Goal: Navigation & Orientation: Find specific page/section

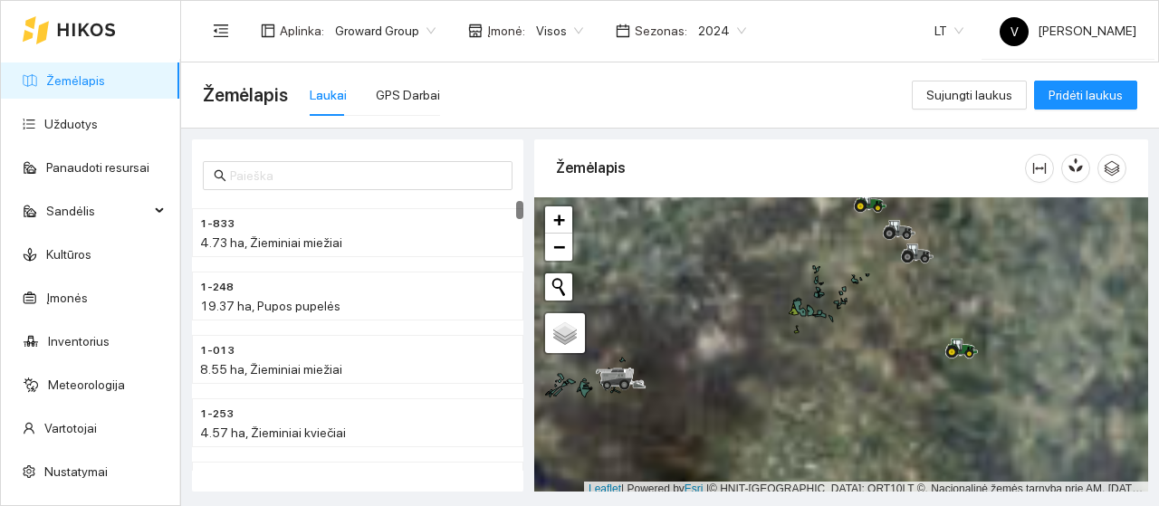
scroll to position [5, 0]
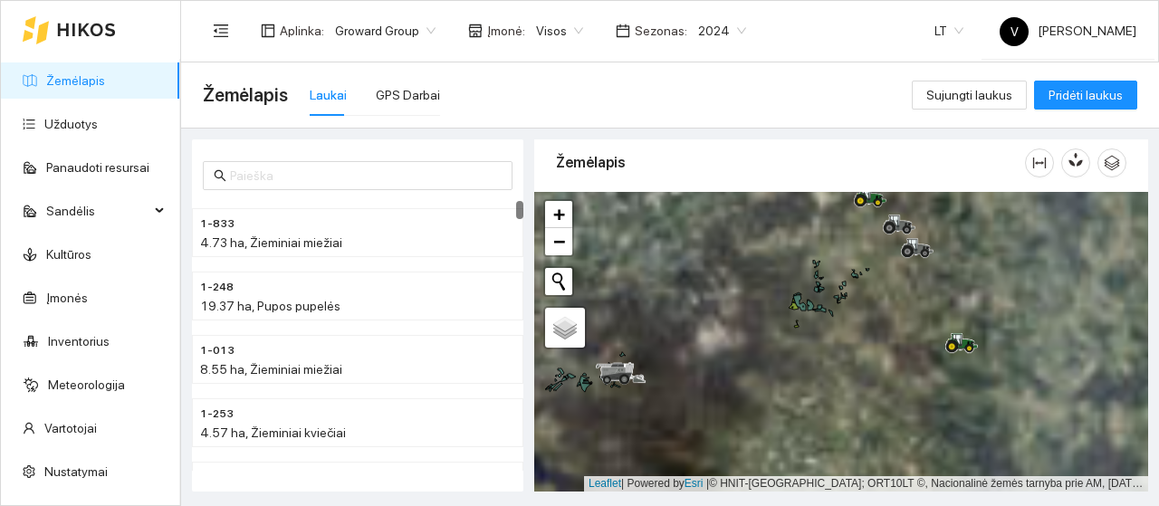
drag, startPoint x: 881, startPoint y: 280, endPoint x: 844, endPoint y: 193, distance: 94.5
click at [844, 193] on div at bounding box center [841, 342] width 614 height 300
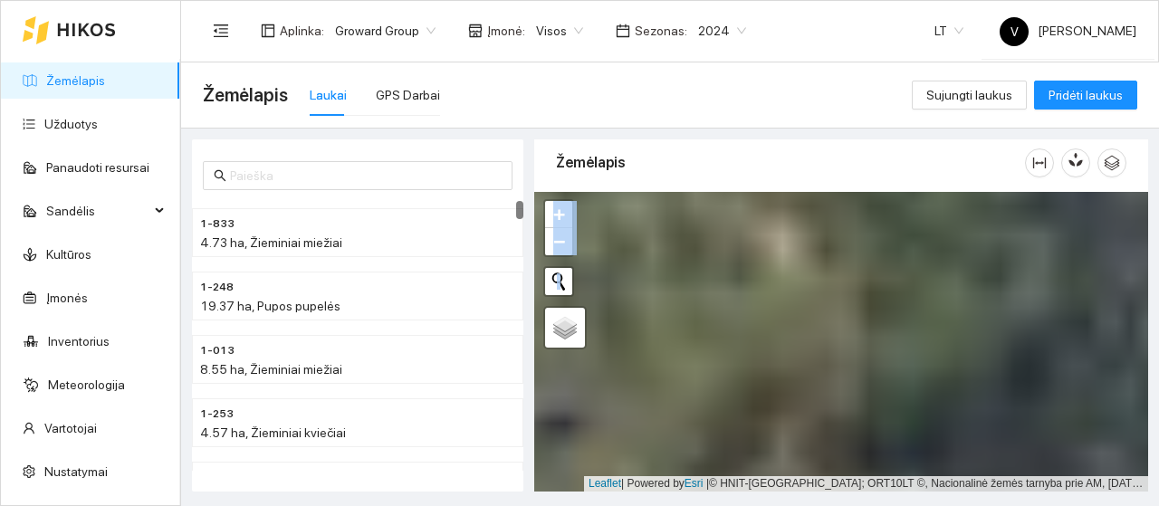
drag, startPoint x: 932, startPoint y: 334, endPoint x: 911, endPoint y: 186, distance: 149.1
click at [911, 186] on div "Žemėlapis" at bounding box center [841, 310] width 614 height 352
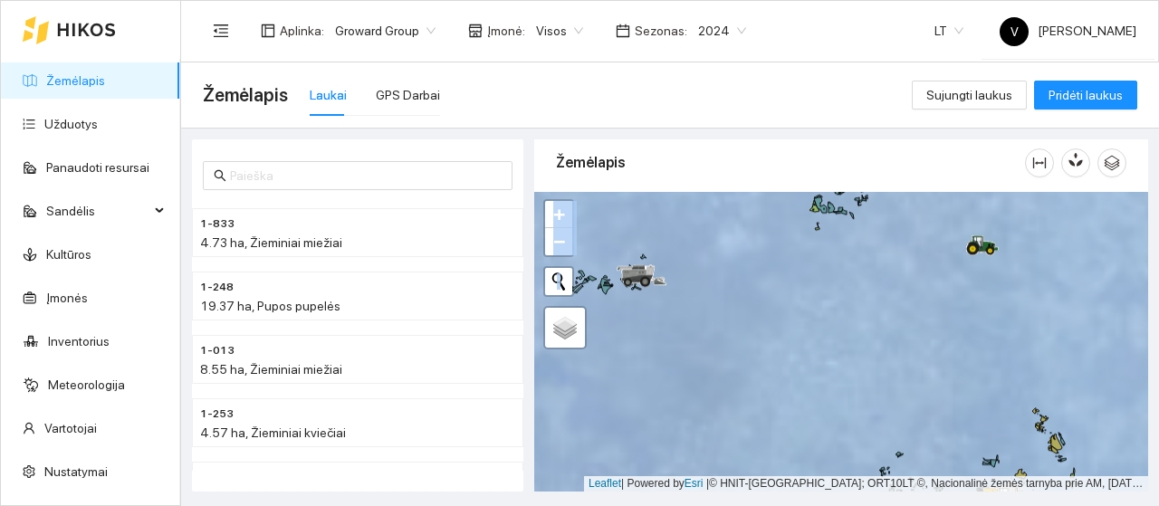
click at [933, 180] on div "Žemėlapis" at bounding box center [790, 163] width 469 height 52
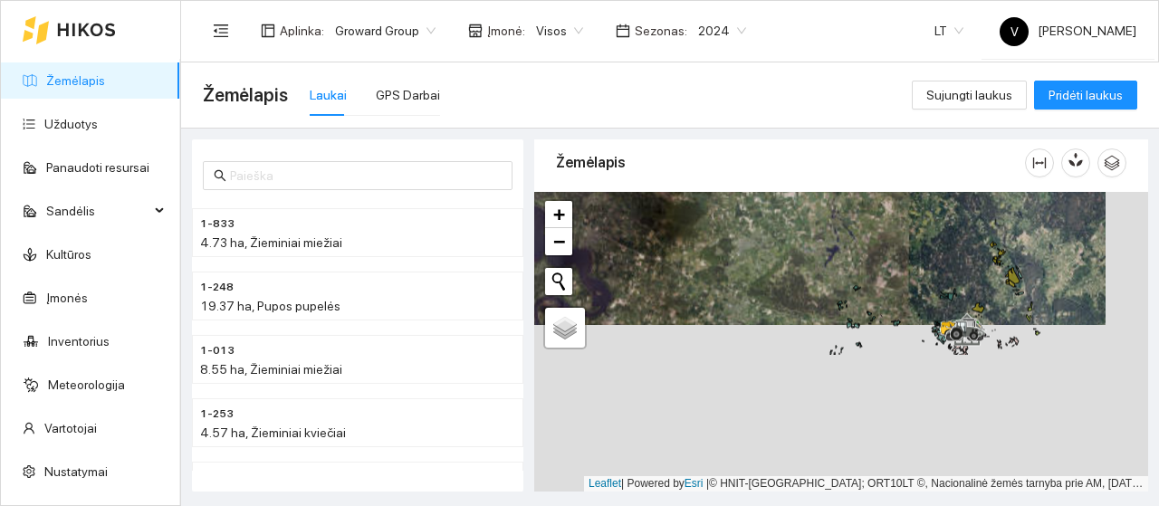
drag, startPoint x: 918, startPoint y: 253, endPoint x: 900, endPoint y: 195, distance: 60.7
click at [900, 195] on div at bounding box center [841, 342] width 614 height 300
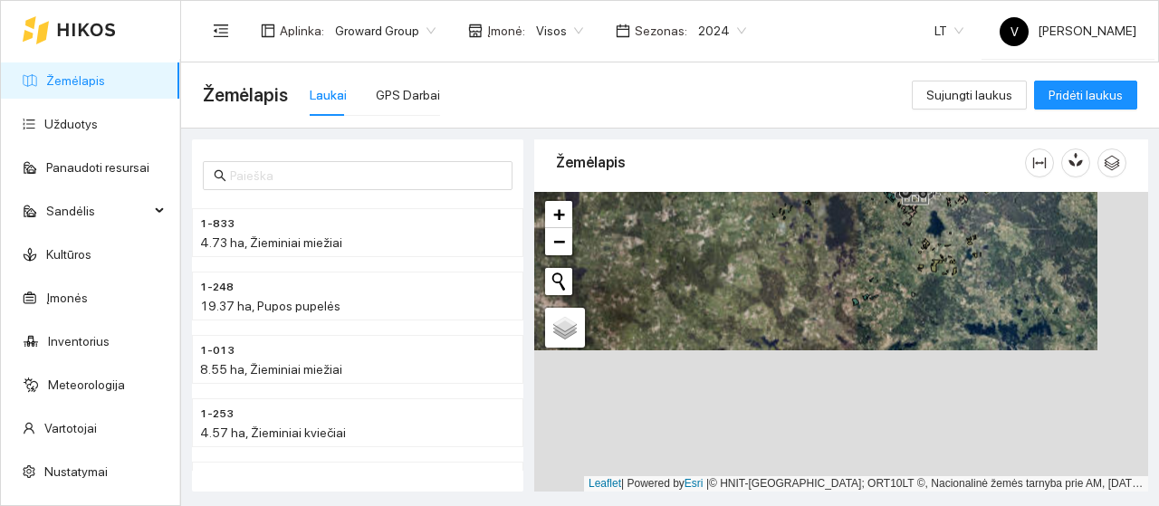
drag, startPoint x: 918, startPoint y: 382, endPoint x: 892, endPoint y: 283, distance: 101.9
click at [887, 277] on div at bounding box center [841, 342] width 614 height 300
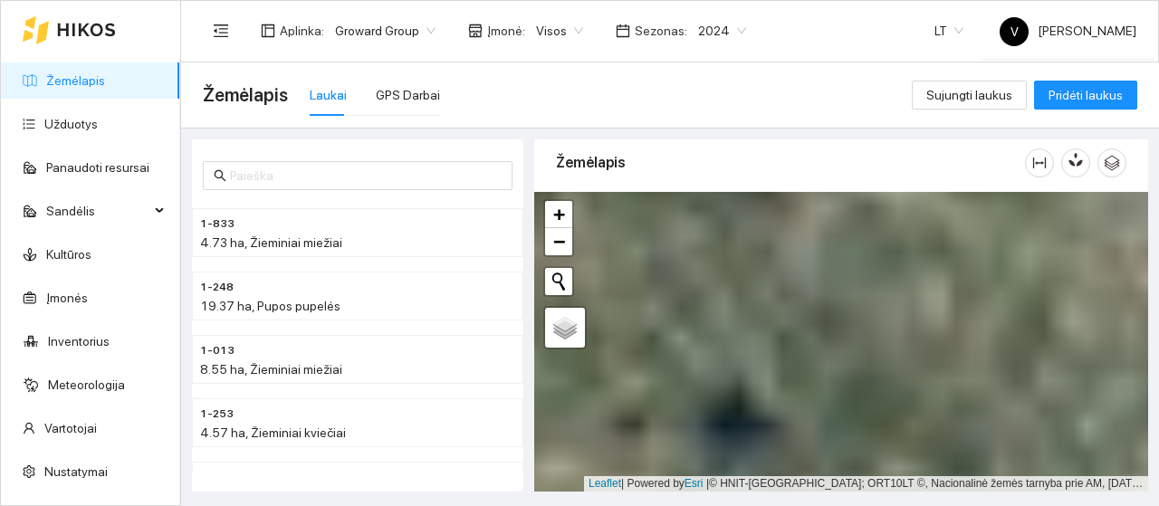
drag, startPoint x: 902, startPoint y: 294, endPoint x: 887, endPoint y: 437, distance: 143.8
click at [901, 457] on div at bounding box center [841, 342] width 614 height 300
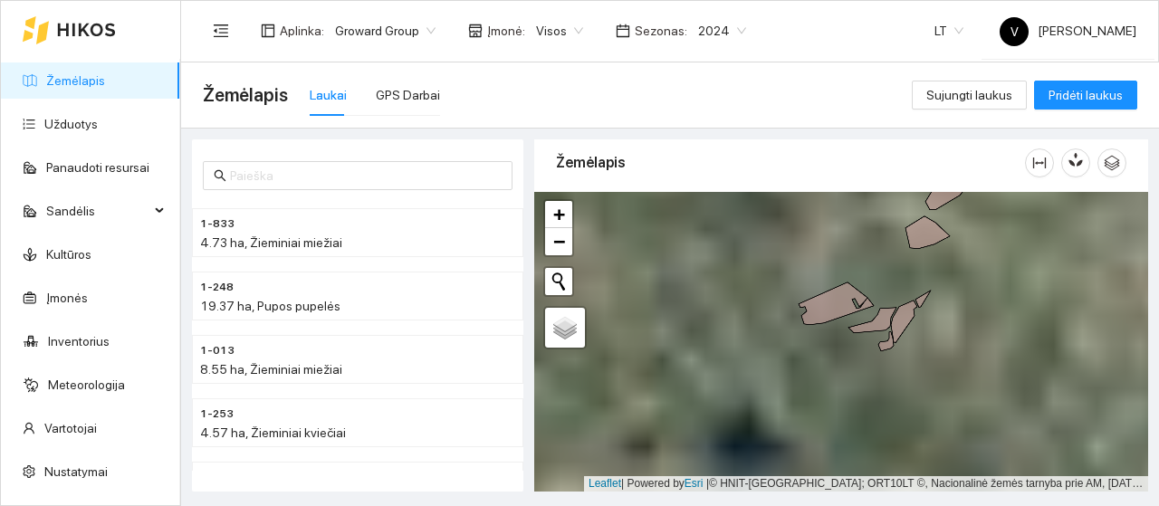
drag, startPoint x: 903, startPoint y: 305, endPoint x: 926, endPoint y: 500, distance: 195.9
click at [927, 501] on main "Žemėlapis Laukai GPS Darbai Sujungti laukus Pridėti laukus 1-833 4.73 ha, Žiemi…" at bounding box center [670, 283] width 978 height 443
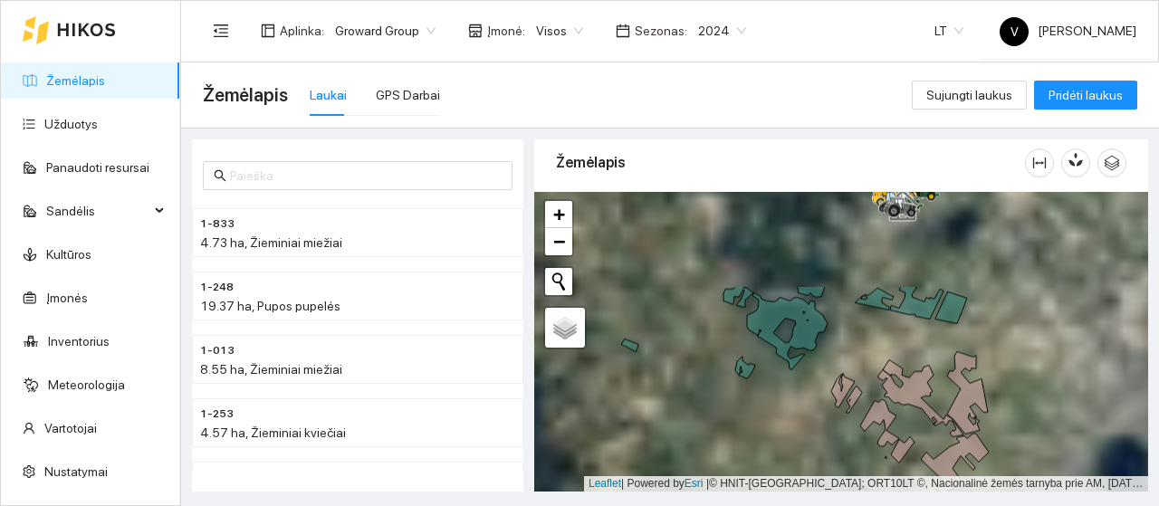
drag, startPoint x: 920, startPoint y: 383, endPoint x: 916, endPoint y: 448, distance: 65.3
click at [916, 448] on div at bounding box center [841, 342] width 614 height 300
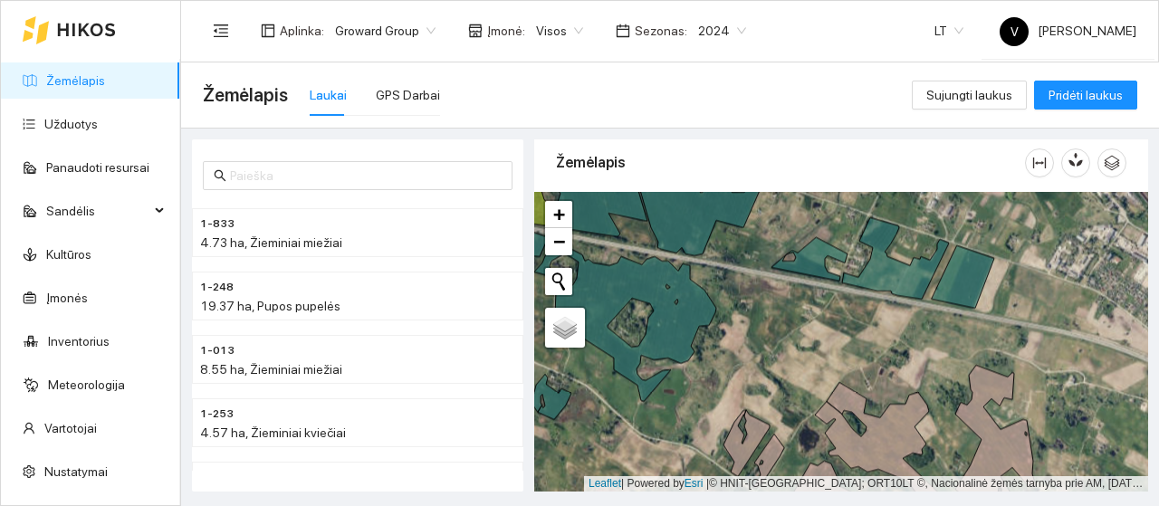
click at [730, 28] on span "2024" at bounding box center [722, 30] width 48 height 27
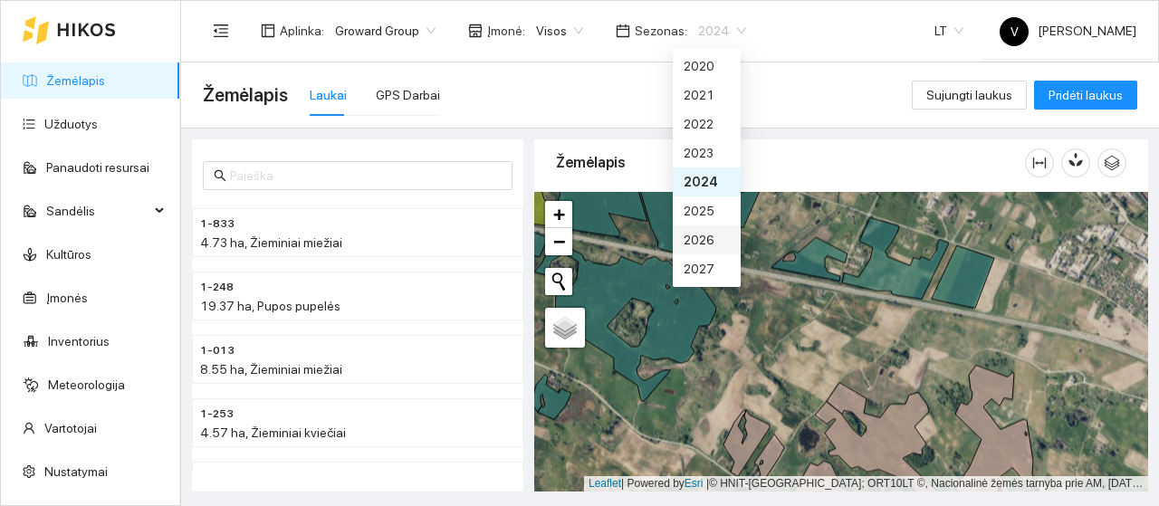
click at [707, 240] on div "2026" at bounding box center [706, 240] width 46 height 20
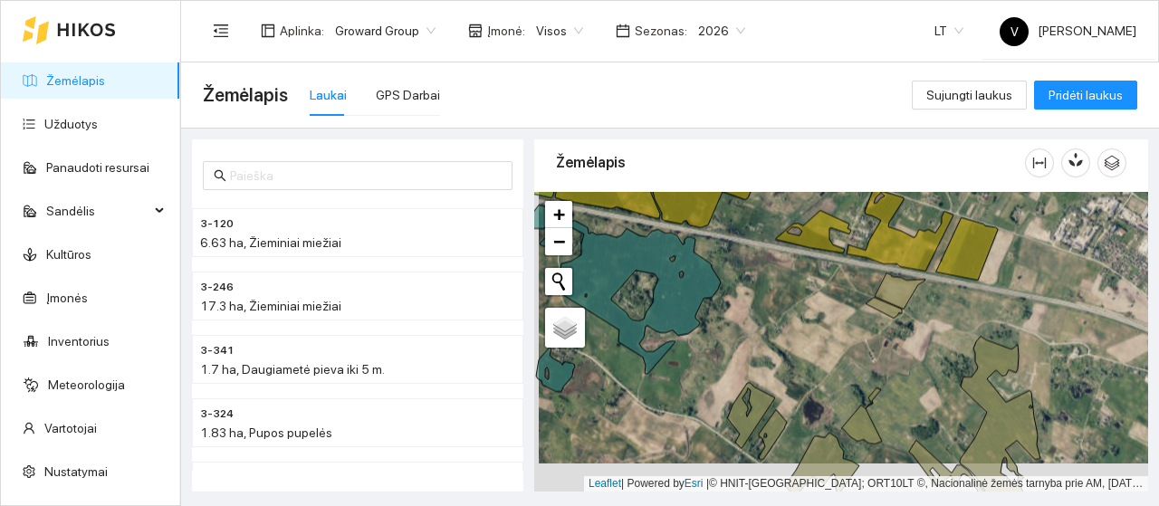
drag, startPoint x: 900, startPoint y: 444, endPoint x: 911, endPoint y: 313, distance: 131.7
click at [911, 313] on div at bounding box center [841, 342] width 614 height 300
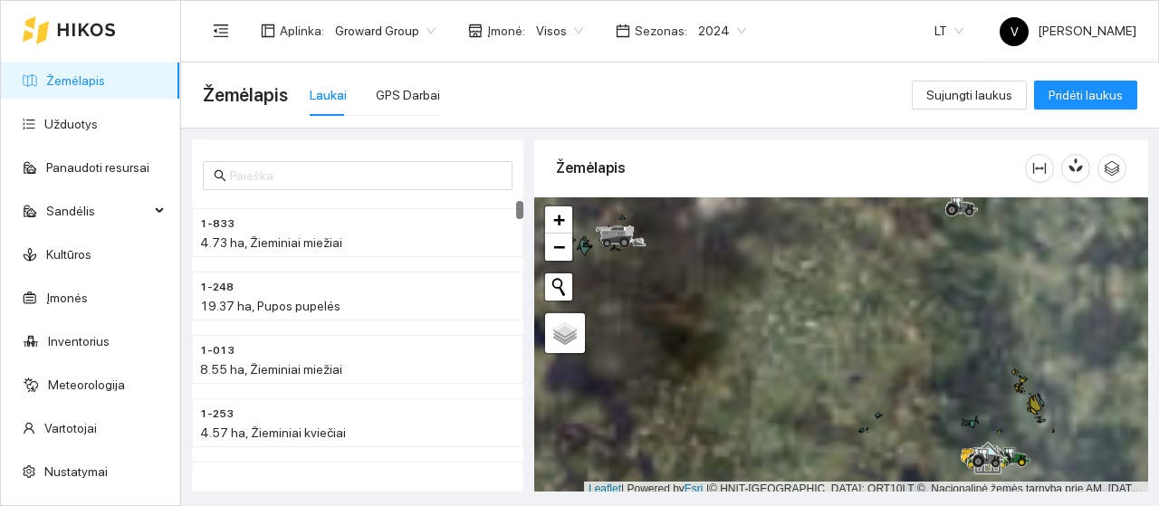
scroll to position [5, 0]
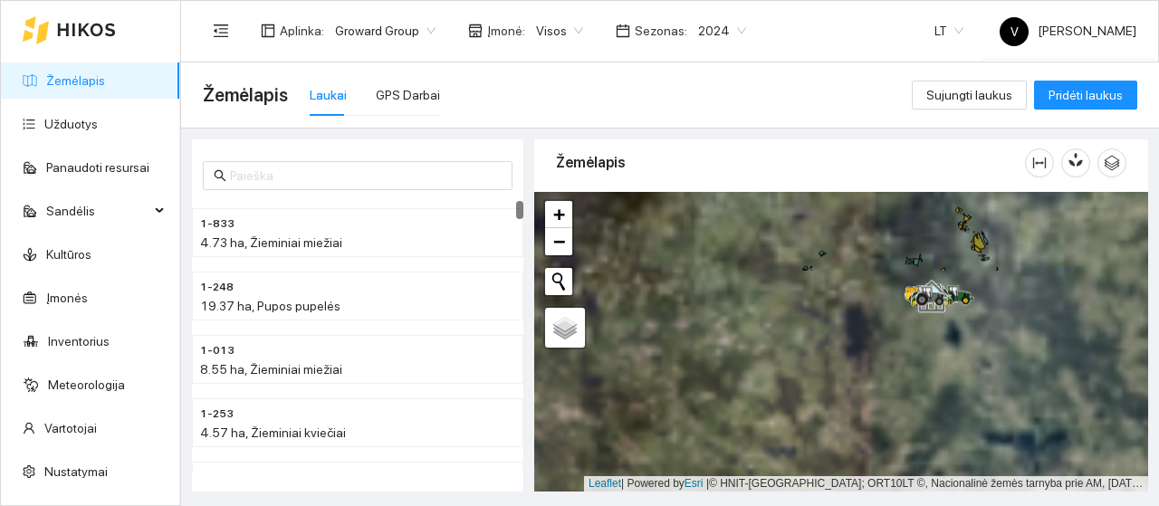
drag, startPoint x: 873, startPoint y: 323, endPoint x: 834, endPoint y: 212, distance: 117.9
click at [816, 163] on div "Žemėlapis" at bounding box center [841, 310] width 614 height 352
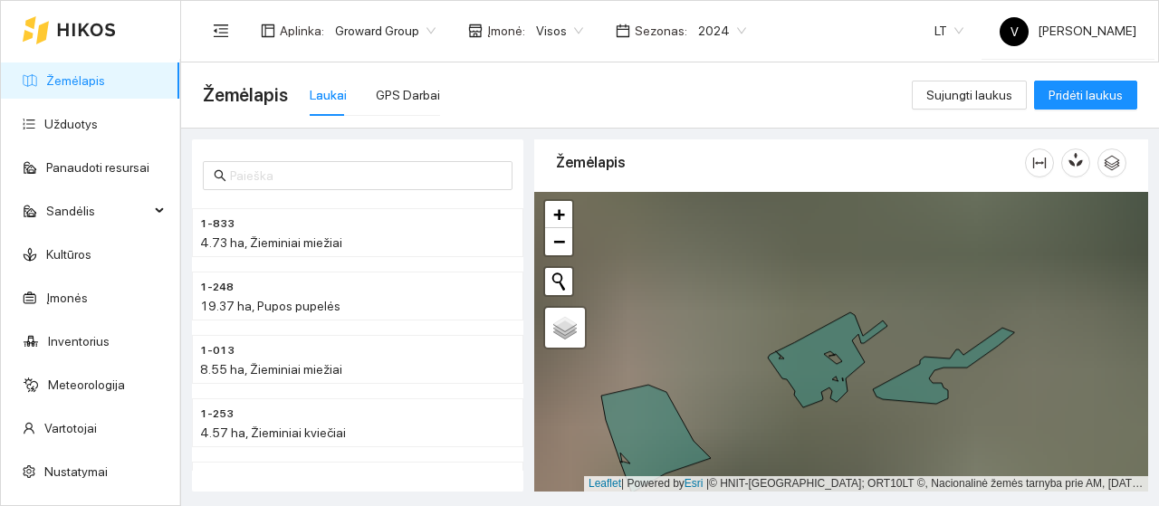
drag, startPoint x: 870, startPoint y: 276, endPoint x: 851, endPoint y: 384, distance: 109.4
click at [826, 407] on icon at bounding box center [827, 359] width 119 height 95
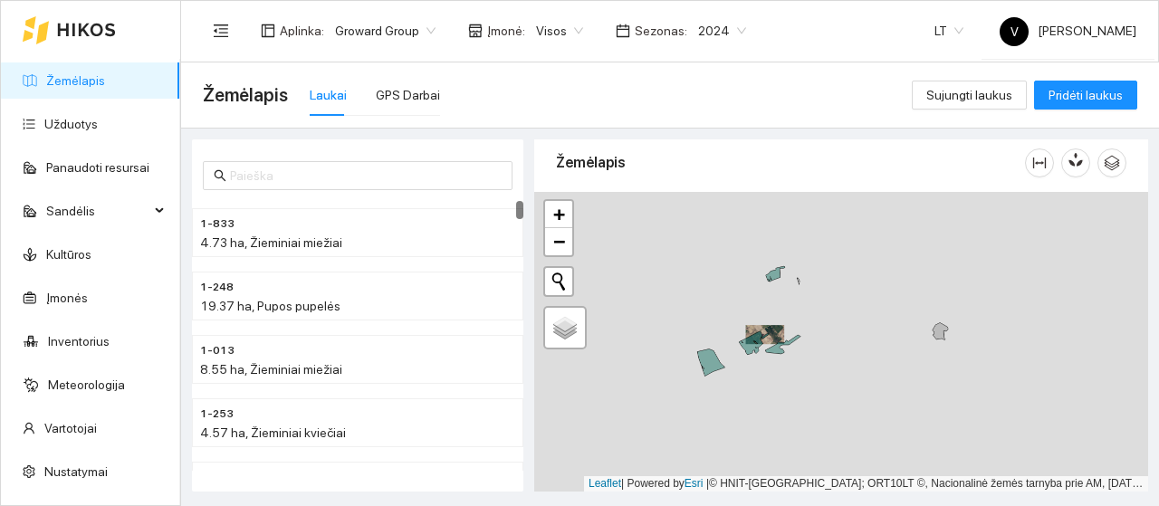
drag, startPoint x: 664, startPoint y: 276, endPoint x: 871, endPoint y: 430, distance: 257.4
click at [872, 430] on div at bounding box center [841, 342] width 614 height 300
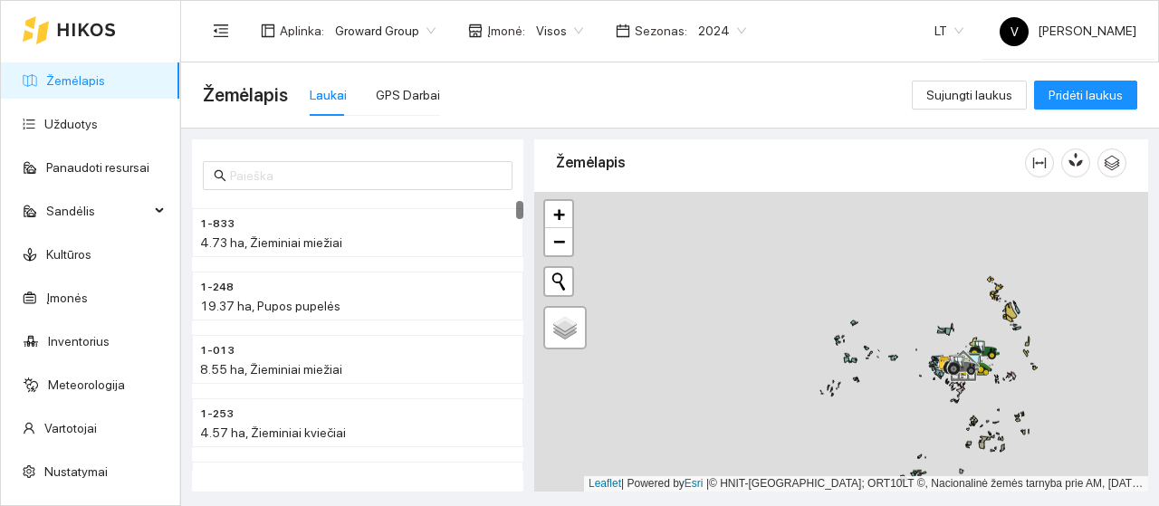
click at [784, 359] on div at bounding box center [841, 342] width 614 height 300
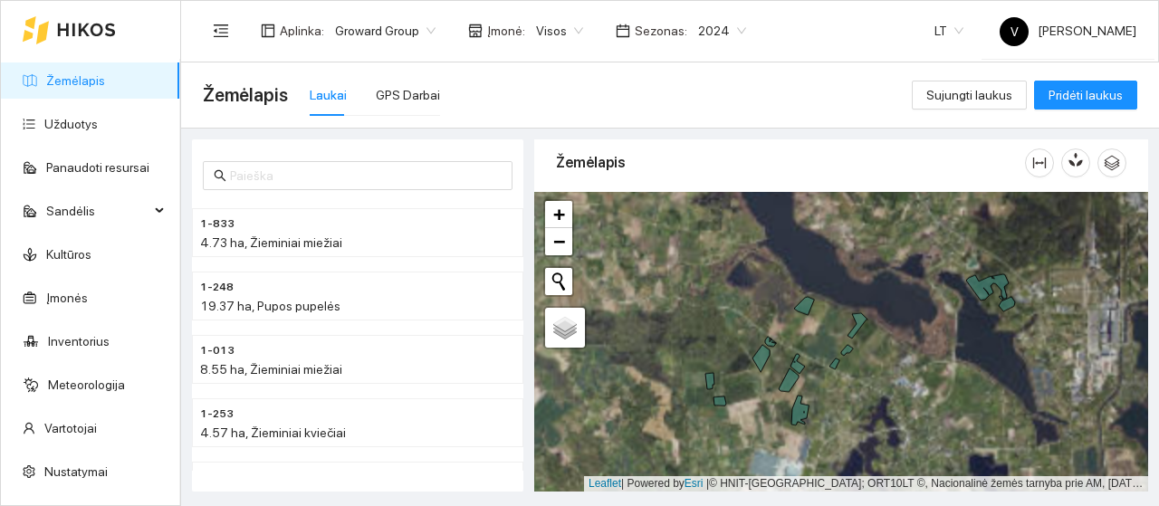
drag, startPoint x: 826, startPoint y: 336, endPoint x: 824, endPoint y: 326, distance: 10.3
click at [824, 326] on div at bounding box center [841, 342] width 614 height 300
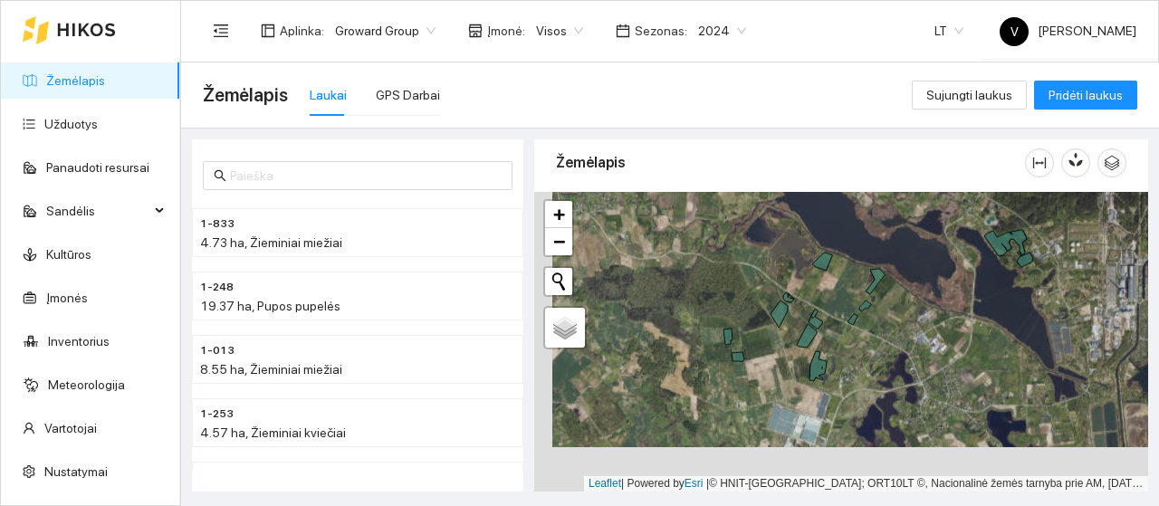
drag, startPoint x: 760, startPoint y: 369, endPoint x: 782, endPoint y: 325, distance: 49.4
click at [782, 325] on div at bounding box center [841, 342] width 614 height 300
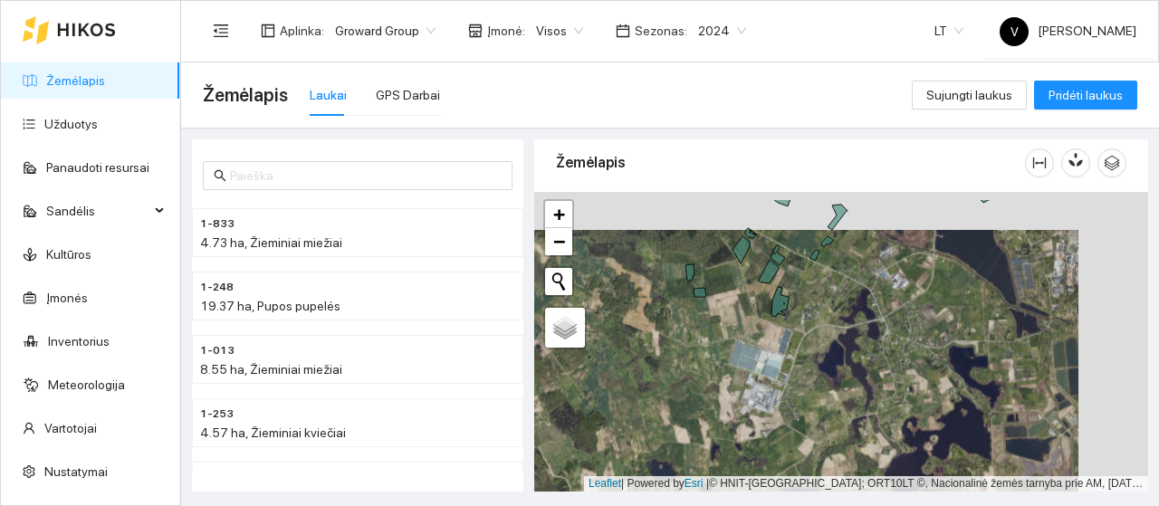
drag, startPoint x: 691, startPoint y: 334, endPoint x: 641, endPoint y: 376, distance: 65.6
click at [629, 385] on div at bounding box center [841, 342] width 614 height 300
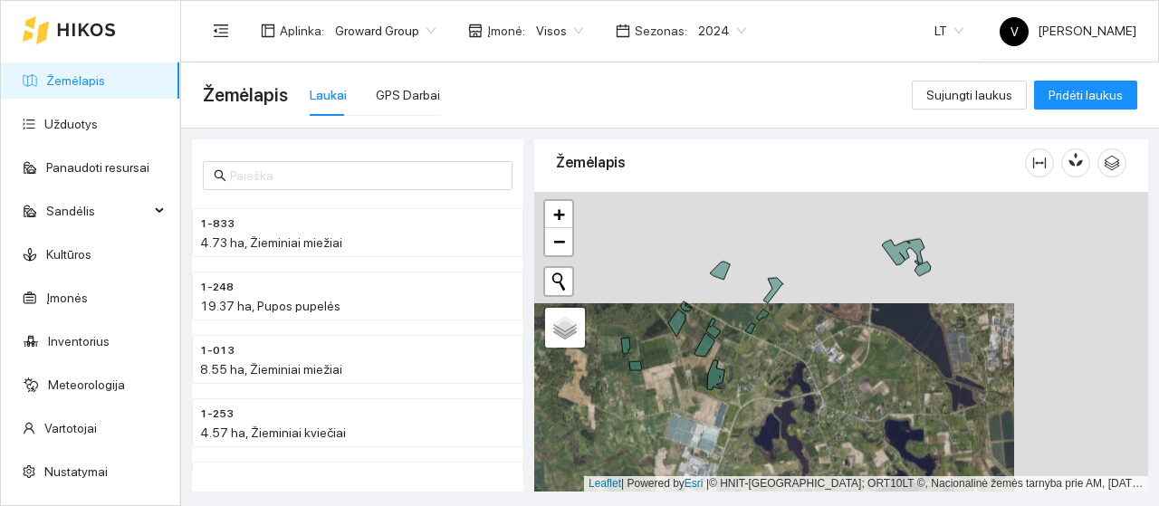
drag, startPoint x: 682, startPoint y: 356, endPoint x: 669, endPoint y: 377, distance: 25.6
click at [669, 377] on div at bounding box center [841, 342] width 614 height 300
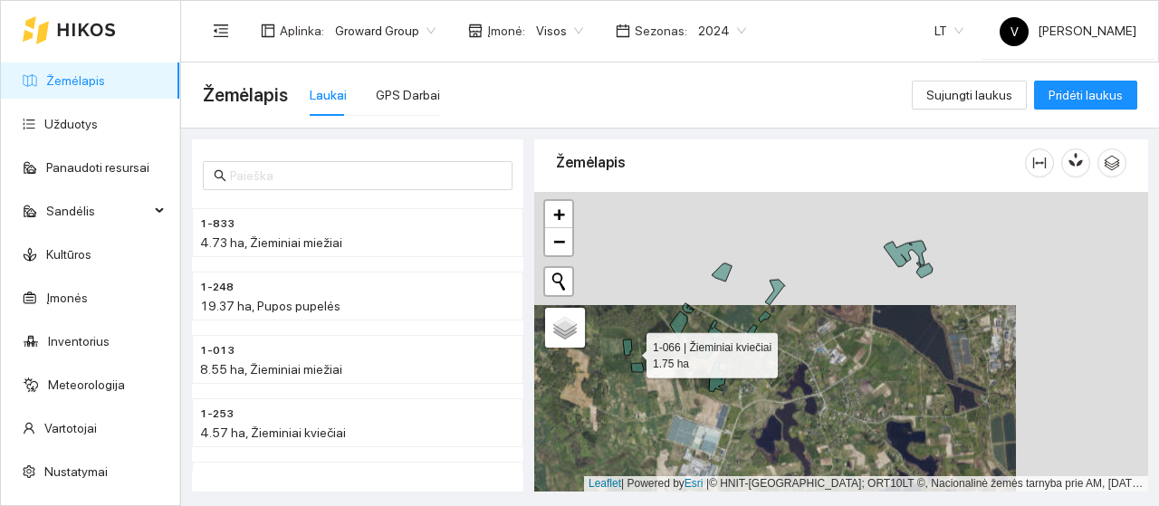
click at [630, 350] on icon at bounding box center [627, 347] width 9 height 16
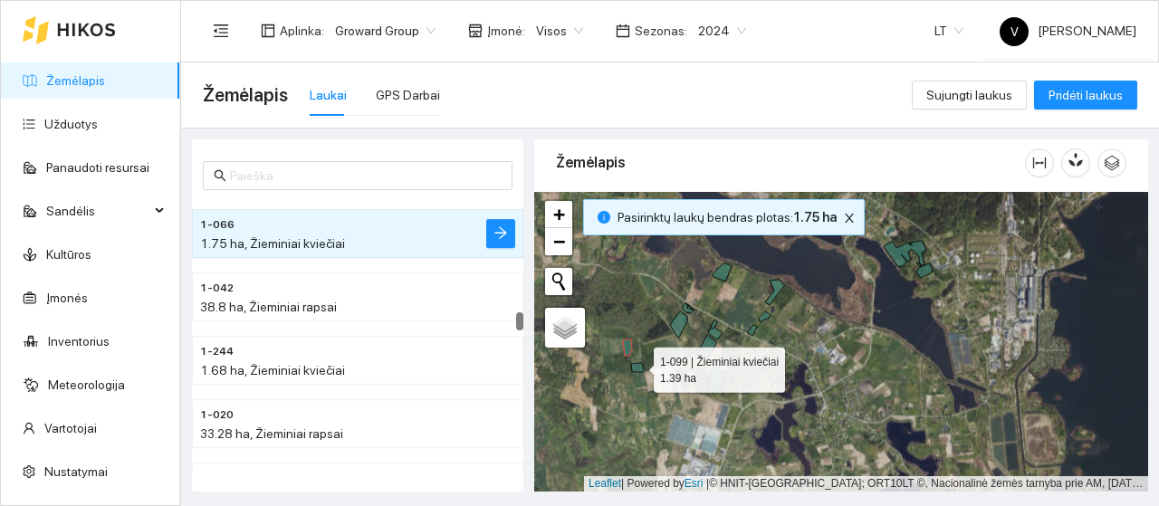
click at [637, 365] on icon at bounding box center [637, 367] width 13 height 9
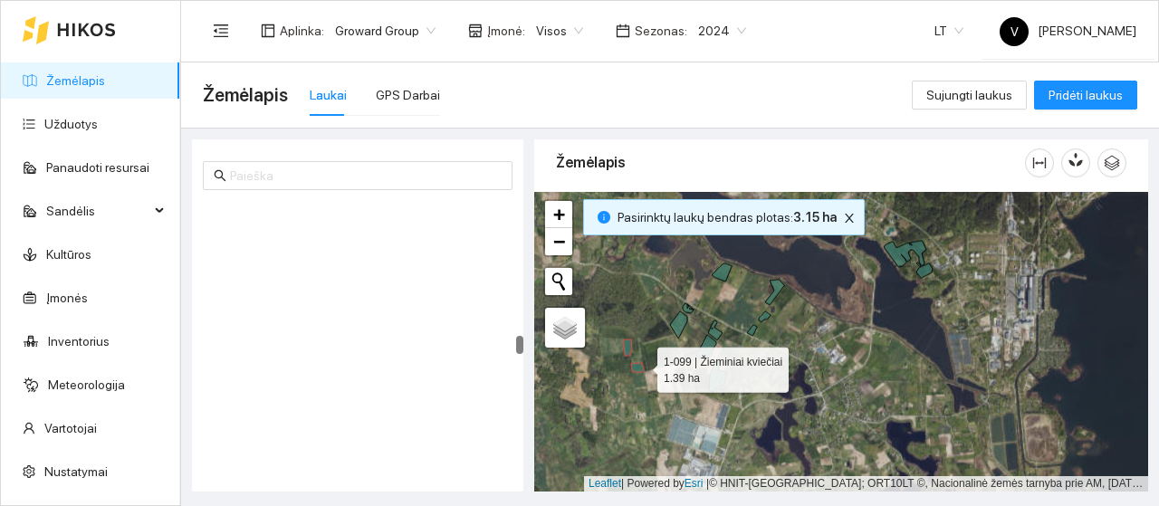
scroll to position [10792, 0]
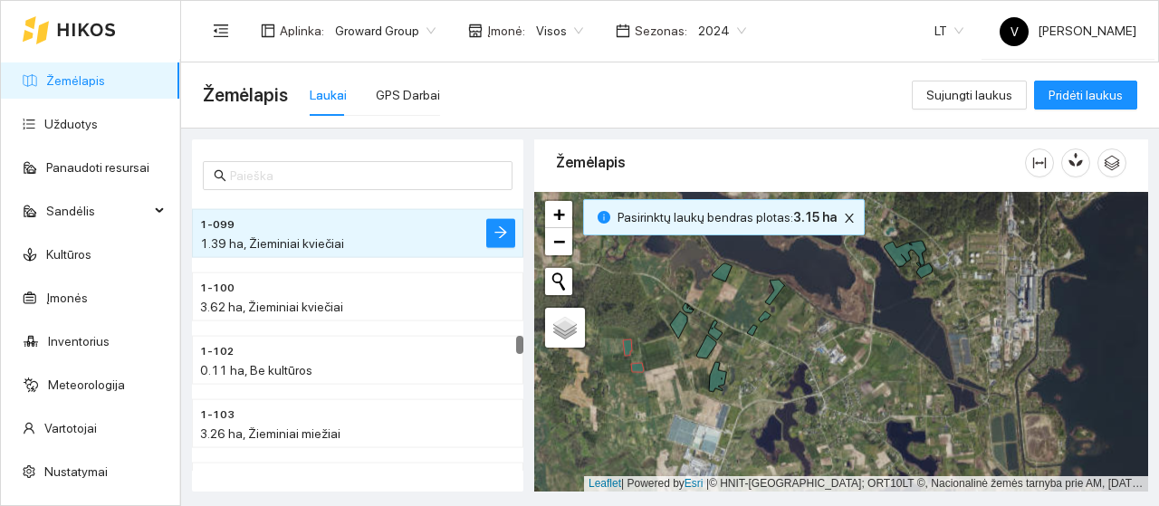
click at [684, 329] on div at bounding box center [841, 342] width 614 height 300
click at [679, 321] on icon at bounding box center [678, 324] width 17 height 27
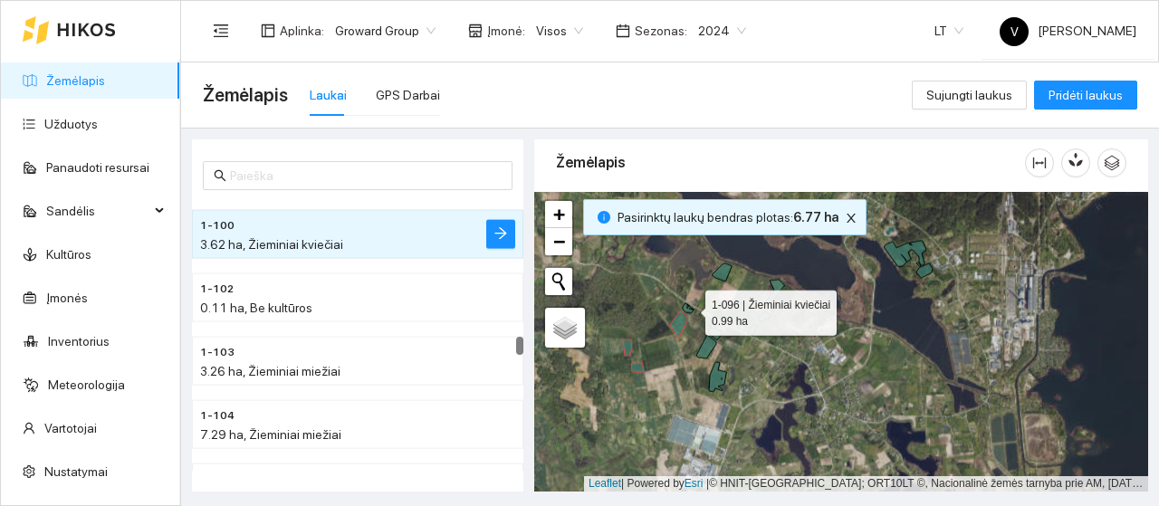
click at [689, 308] on icon at bounding box center [687, 308] width 11 height 10
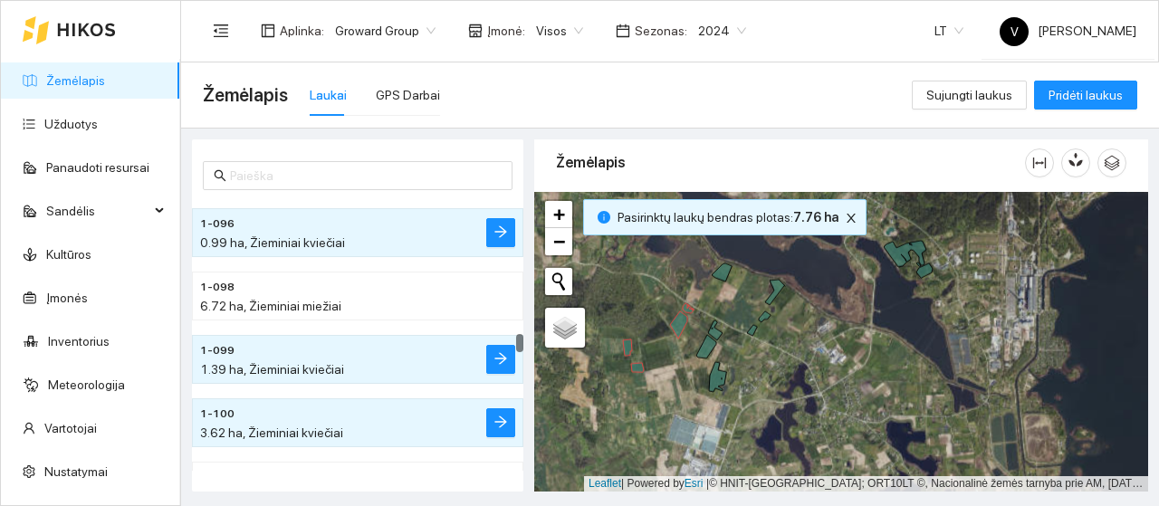
click at [701, 335] on div at bounding box center [841, 342] width 614 height 300
click at [711, 348] on icon at bounding box center [706, 347] width 20 height 24
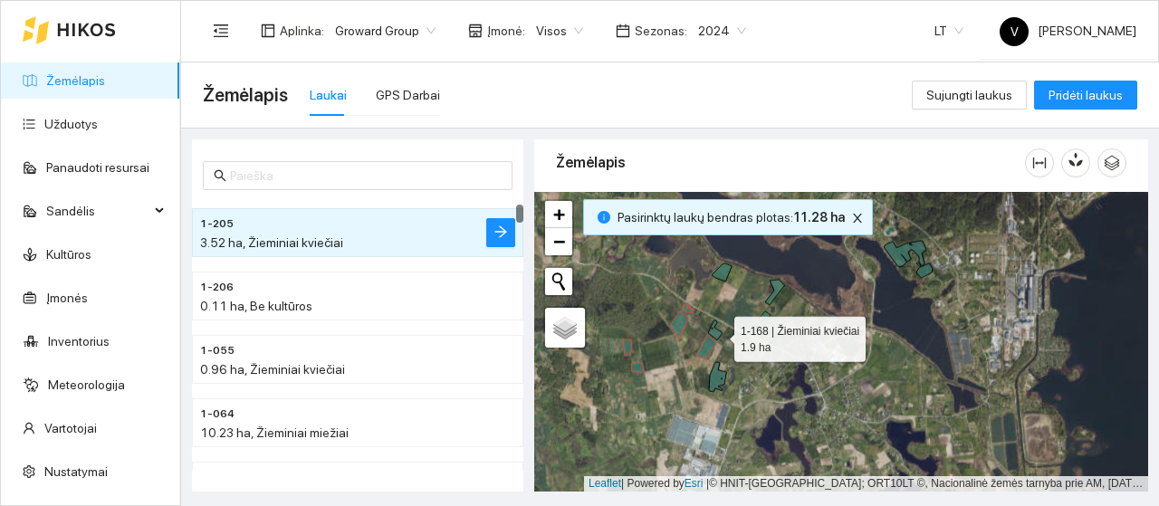
click at [718, 334] on icon at bounding box center [715, 330] width 14 height 20
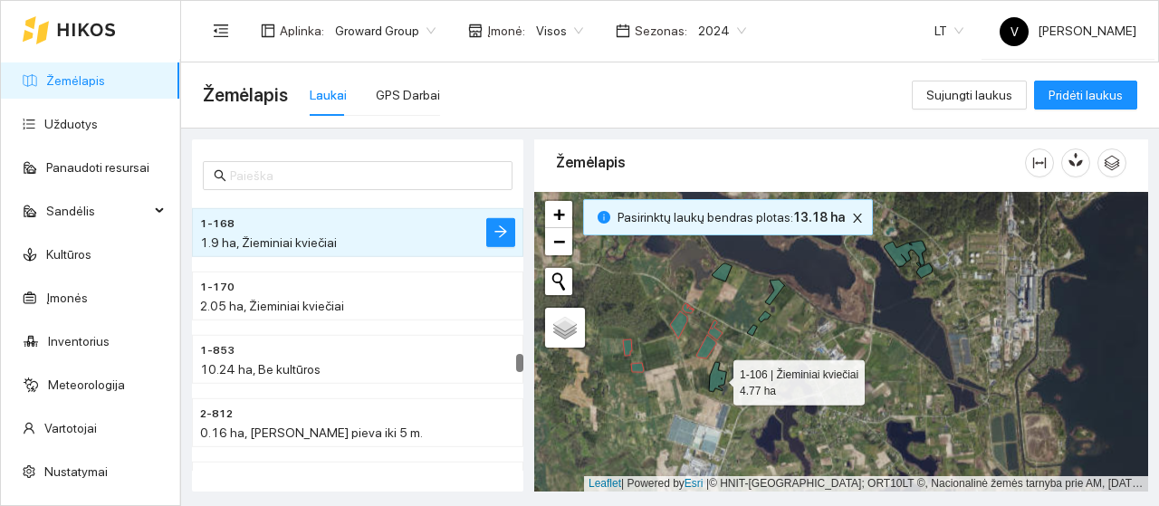
click at [715, 374] on icon at bounding box center [717, 377] width 17 height 30
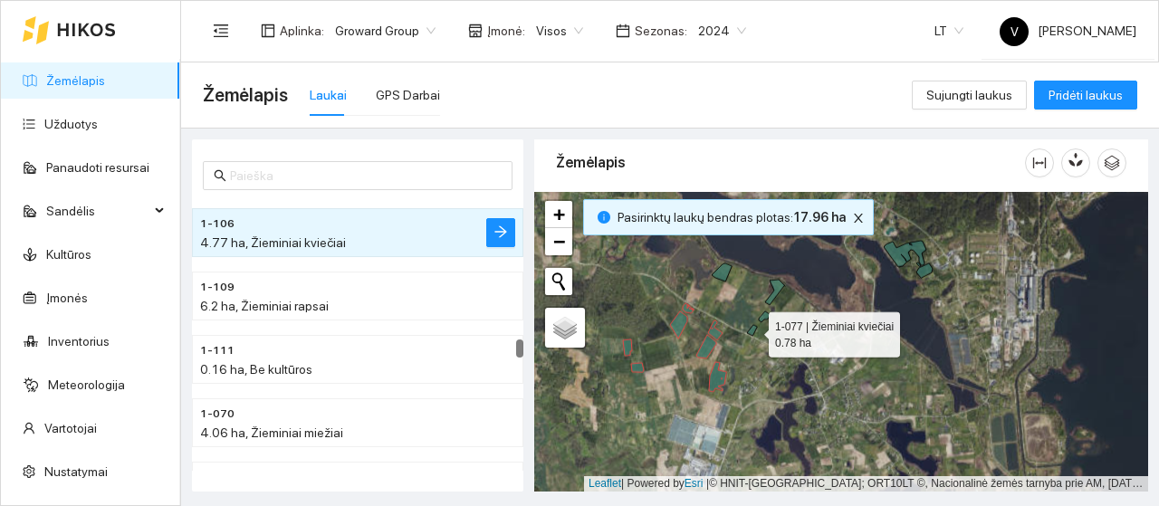
click at [753, 332] on icon at bounding box center [752, 330] width 10 height 11
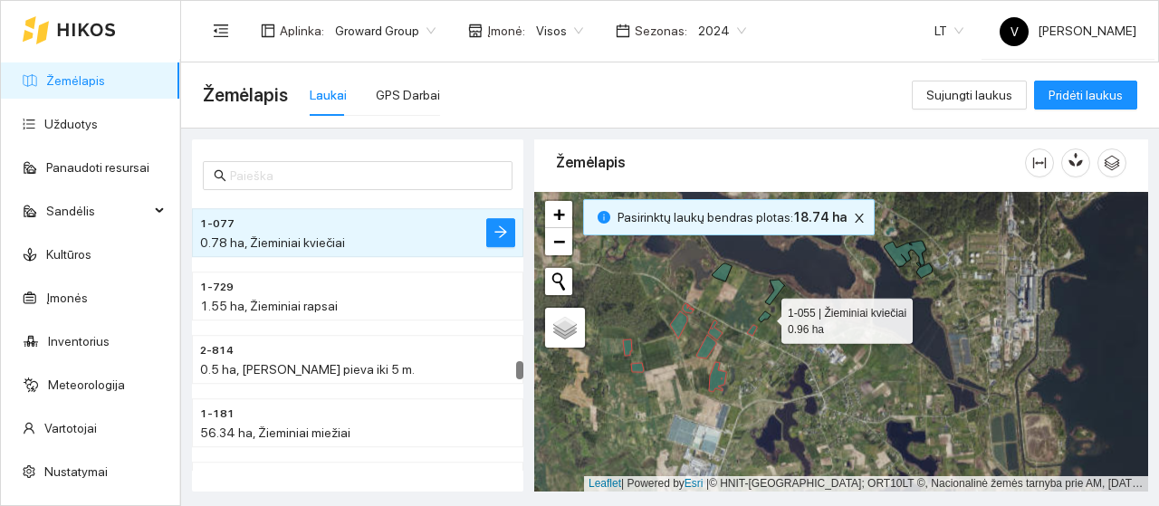
click at [765, 316] on icon at bounding box center [764, 316] width 12 height 11
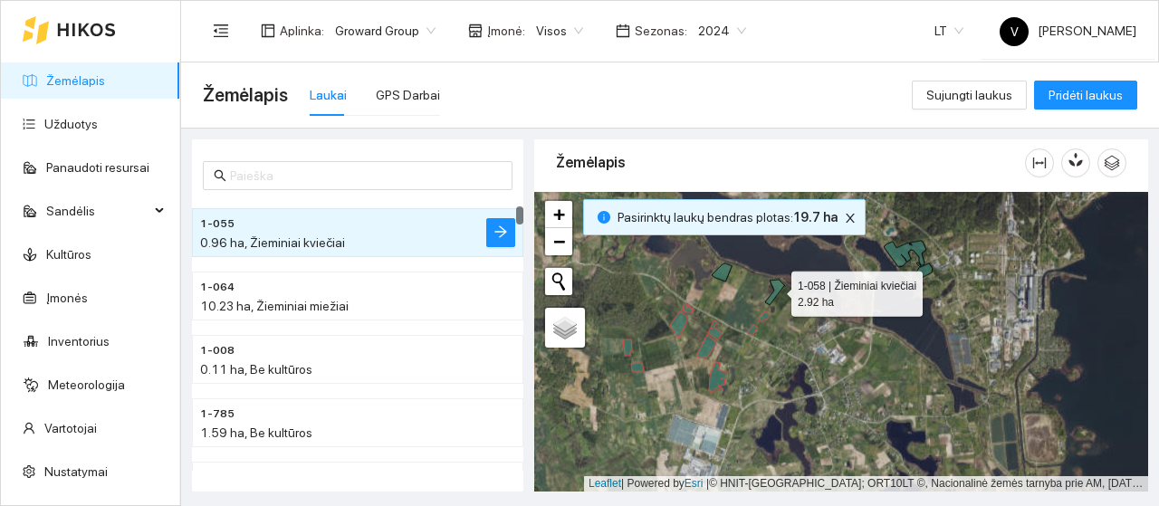
click at [773, 293] on icon at bounding box center [775, 292] width 20 height 25
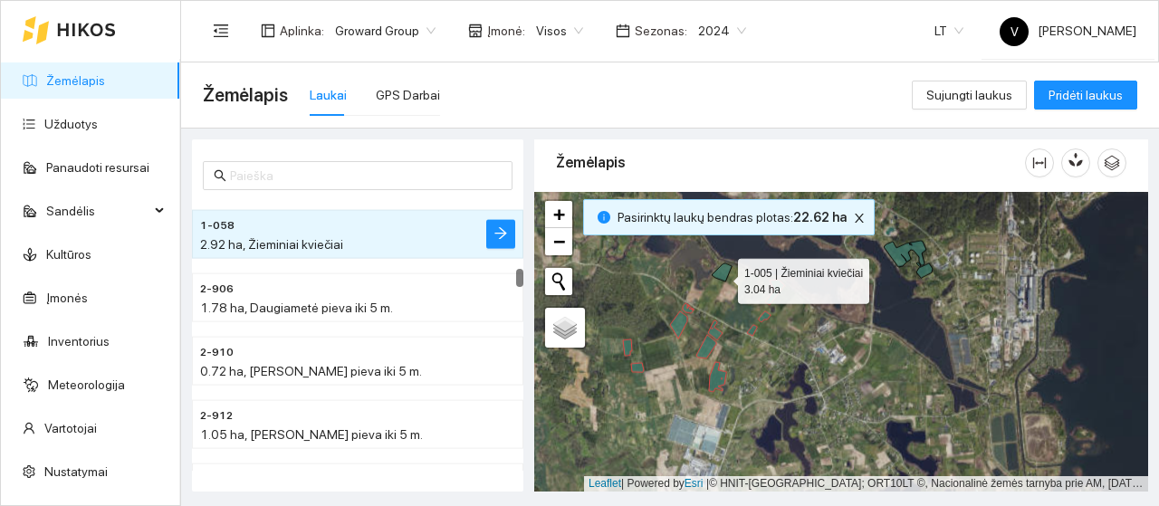
click at [723, 276] on icon at bounding box center [721, 272] width 20 height 18
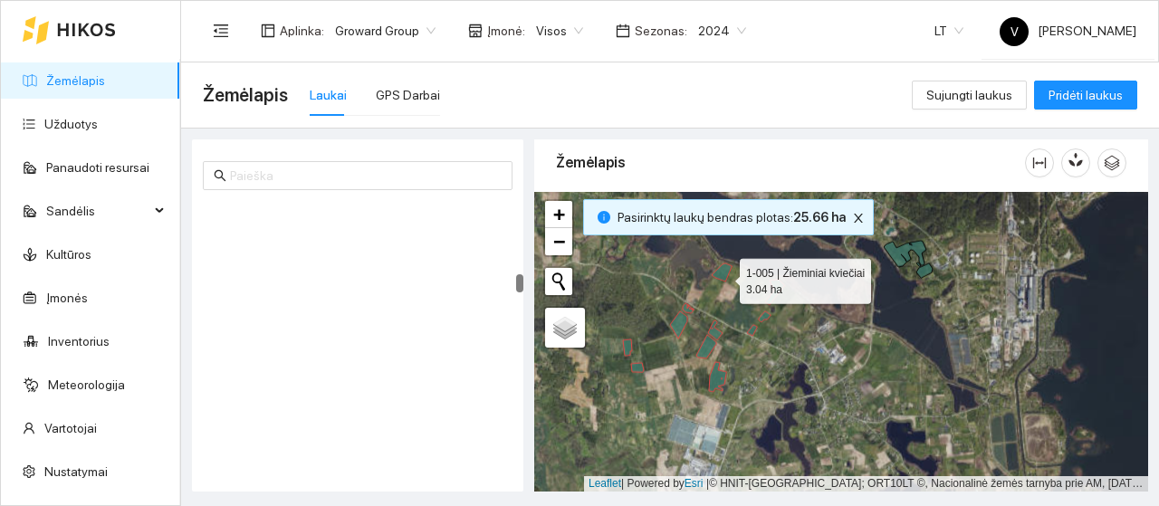
scroll to position [5860, 0]
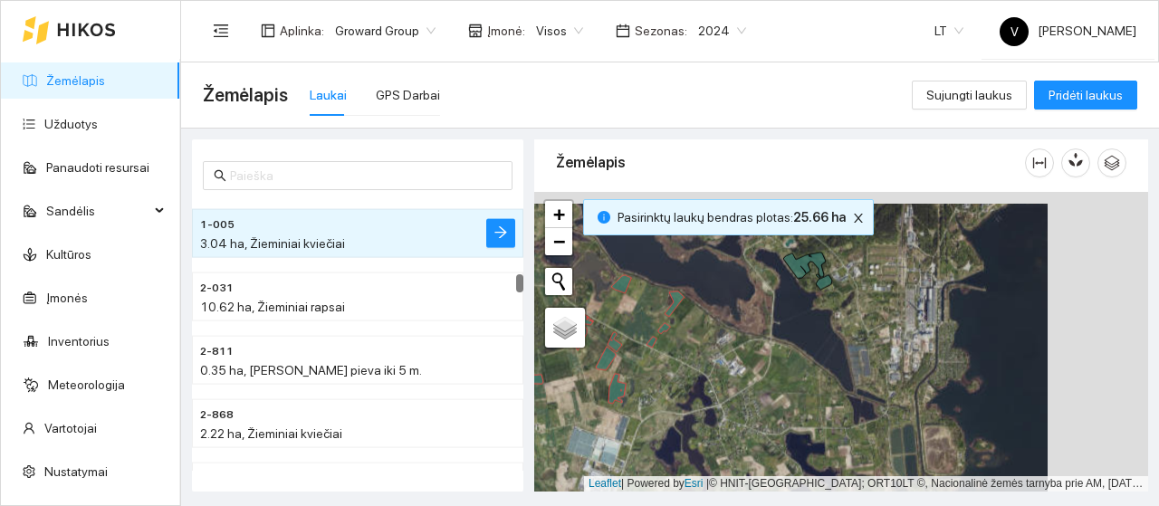
drag, startPoint x: 697, startPoint y: 350, endPoint x: 641, endPoint y: 361, distance: 57.2
click at [641, 361] on div at bounding box center [841, 342] width 614 height 300
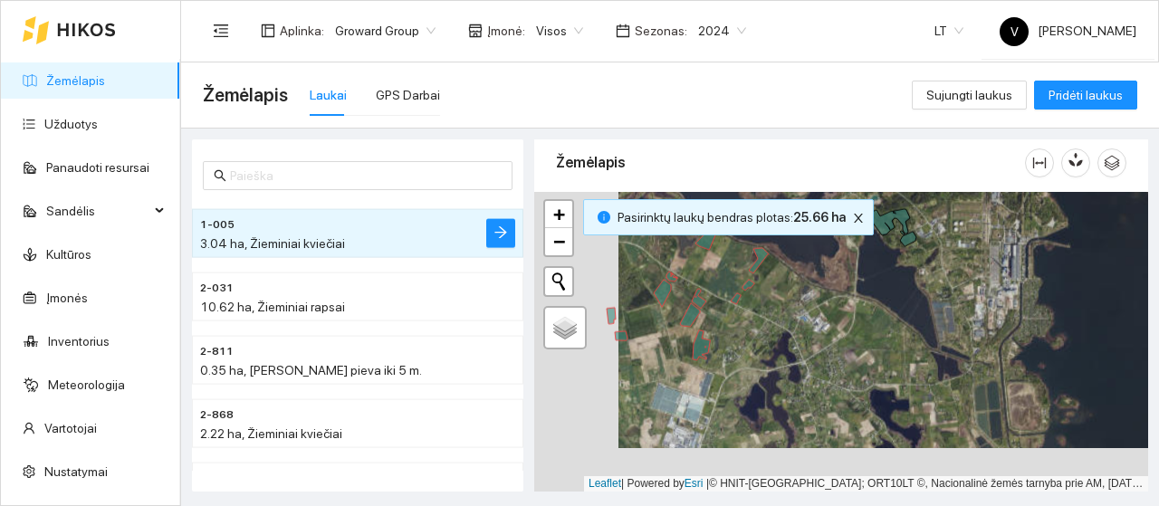
drag, startPoint x: 682, startPoint y: 424, endPoint x: 782, endPoint y: 375, distance: 112.1
click at [782, 375] on div at bounding box center [841, 342] width 614 height 300
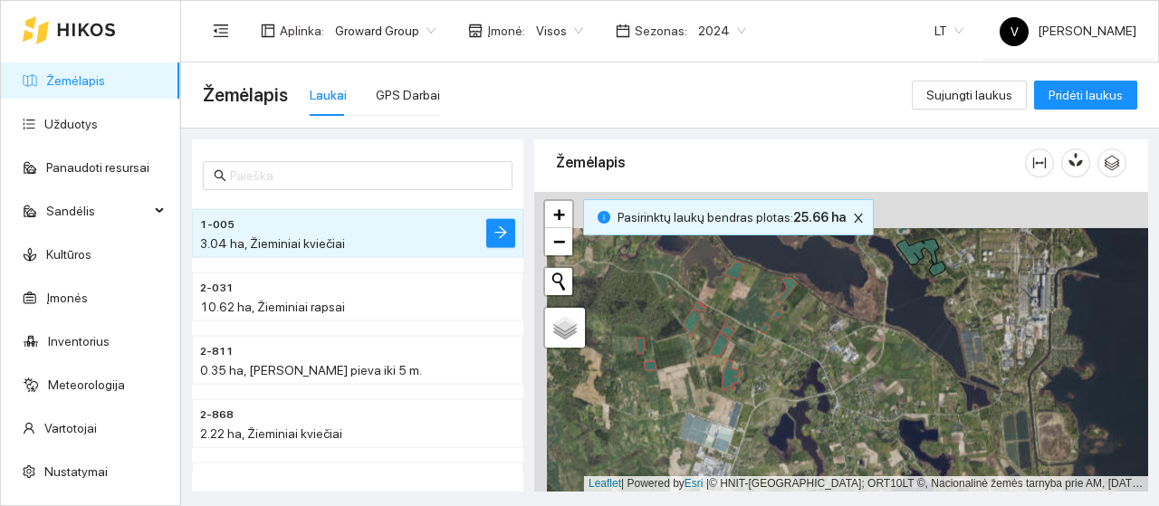
drag, startPoint x: 787, startPoint y: 330, endPoint x: 800, endPoint y: 365, distance: 36.7
click at [800, 365] on div at bounding box center [841, 342] width 614 height 300
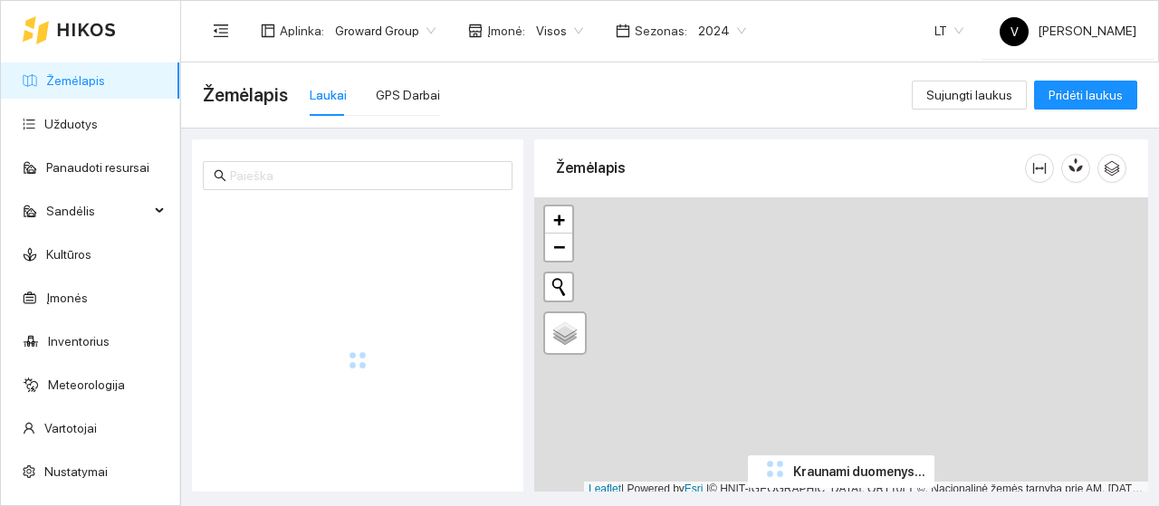
click at [727, 32] on span "2024" at bounding box center [722, 30] width 48 height 27
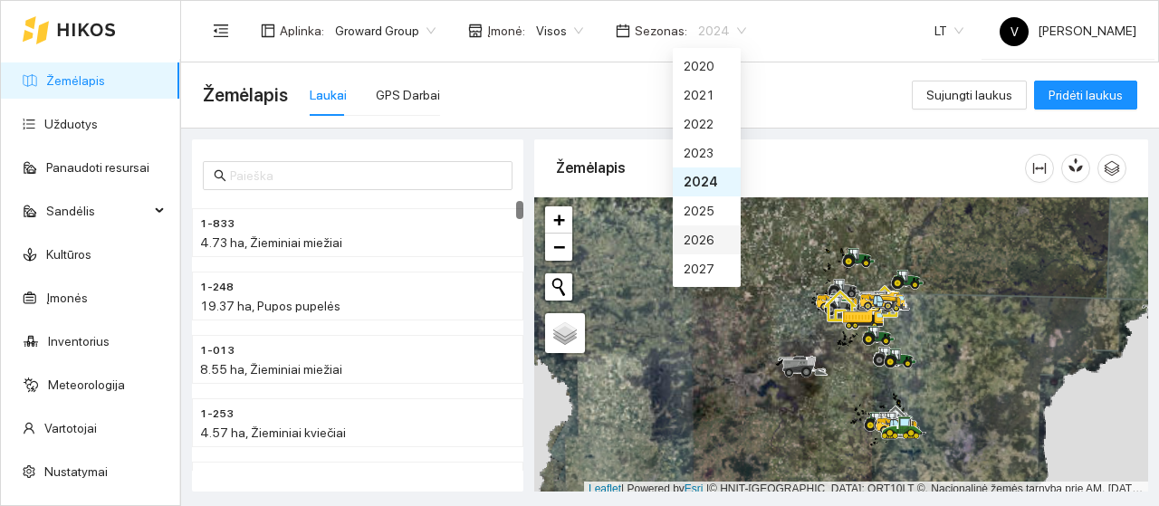
click at [711, 234] on div "2026" at bounding box center [706, 240] width 46 height 20
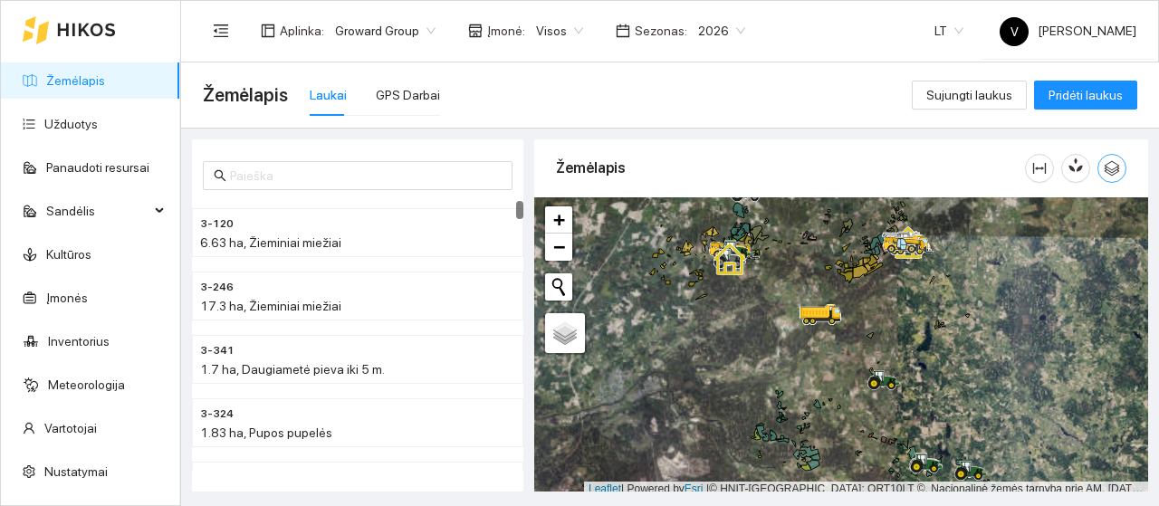
click at [1103, 171] on icon "button" at bounding box center [1111, 168] width 16 height 16
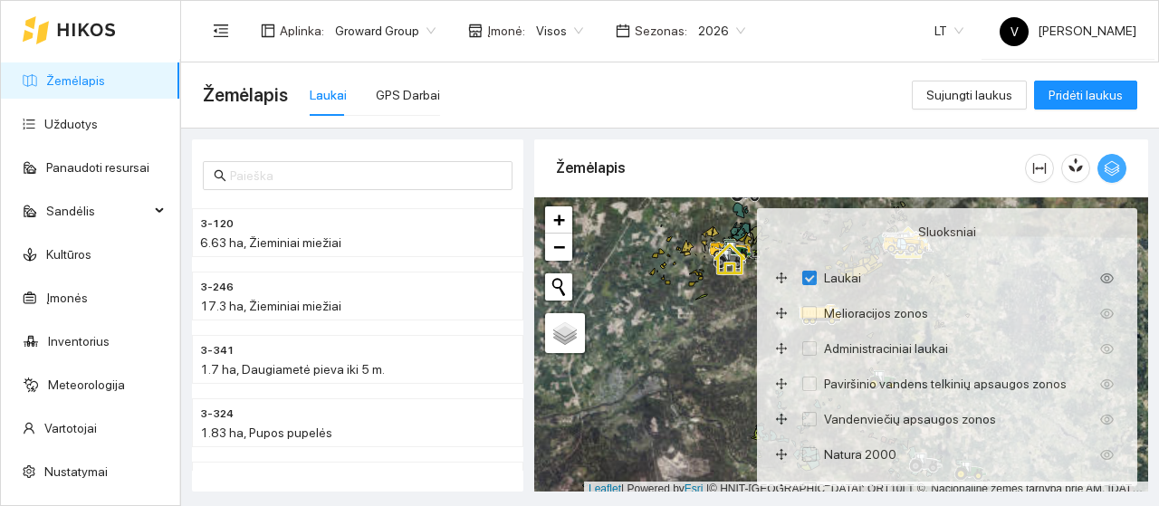
click at [1111, 168] on icon "button" at bounding box center [1111, 168] width 16 height 16
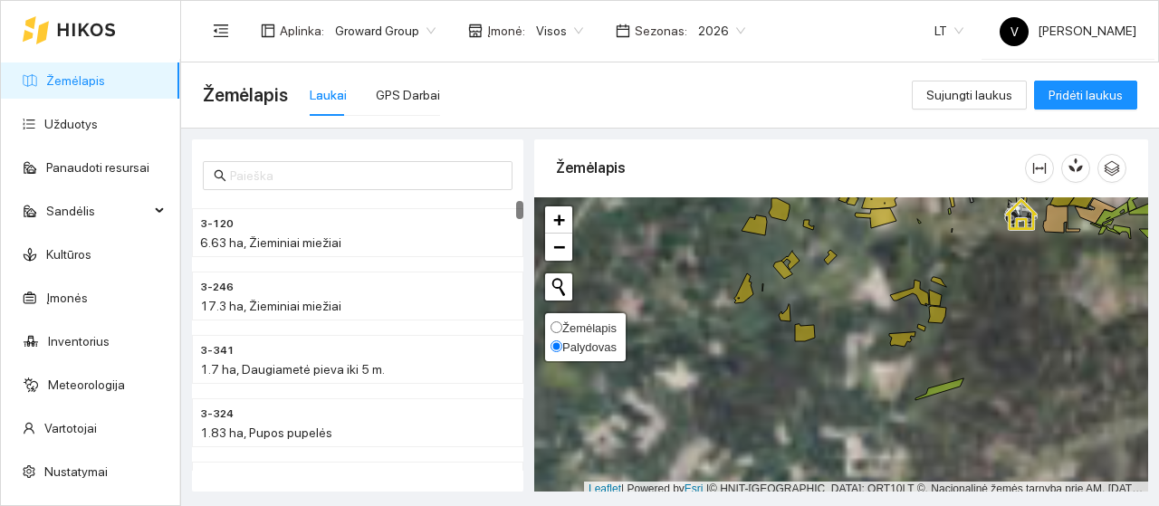
click at [564, 331] on span "Žemėlapis" at bounding box center [589, 328] width 54 height 14
click at [562, 331] on input "Žemėlapis" at bounding box center [556, 327] width 12 height 12
radio input "true"
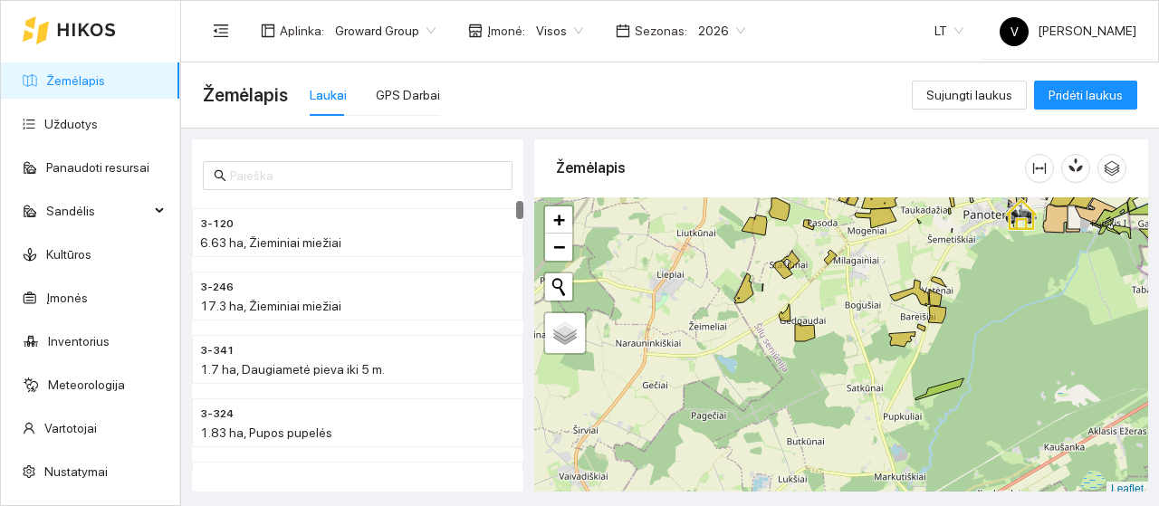
scroll to position [5, 0]
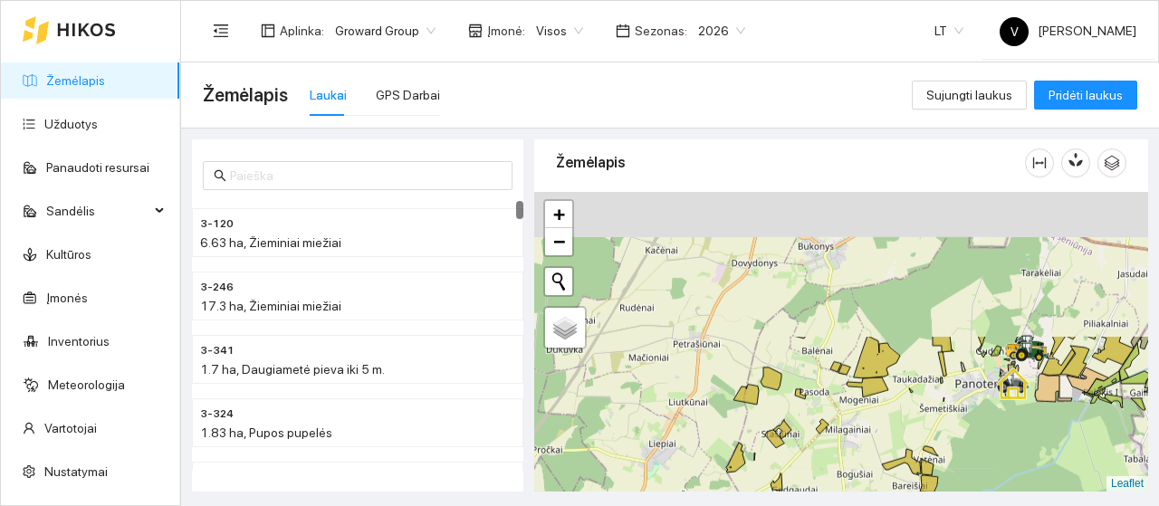
drag, startPoint x: 877, startPoint y: 403, endPoint x: 872, endPoint y: 438, distance: 35.7
click at [872, 438] on div at bounding box center [841, 342] width 614 height 300
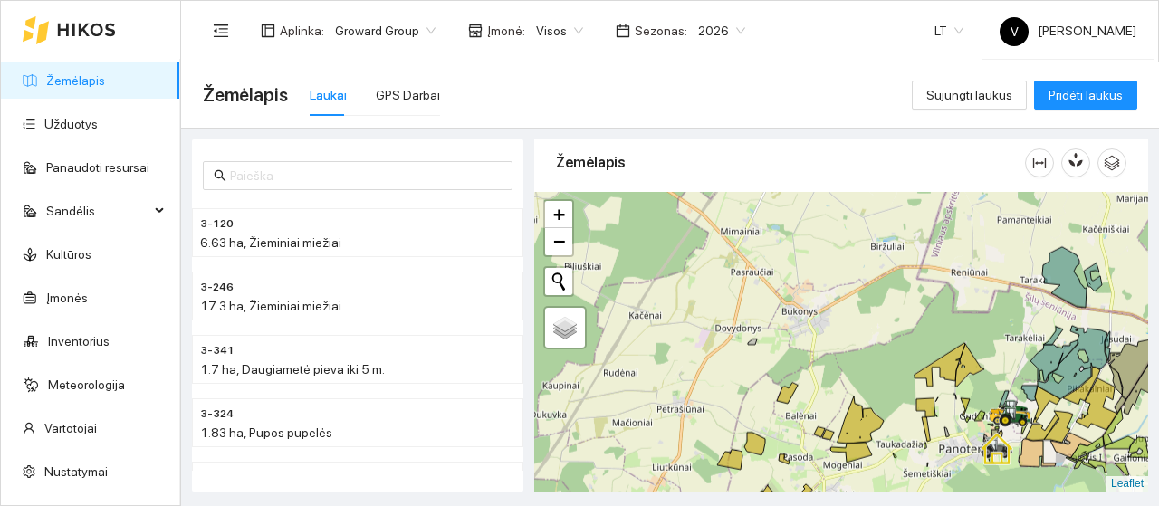
drag, startPoint x: 1025, startPoint y: 361, endPoint x: 977, endPoint y: 487, distance: 134.6
click at [978, 492] on main "Žemėlapis Laukai GPS Darbai Sujungti laukus Pridėti laukus 3-120 6.63 ha, Žiemi…" at bounding box center [670, 283] width 978 height 443
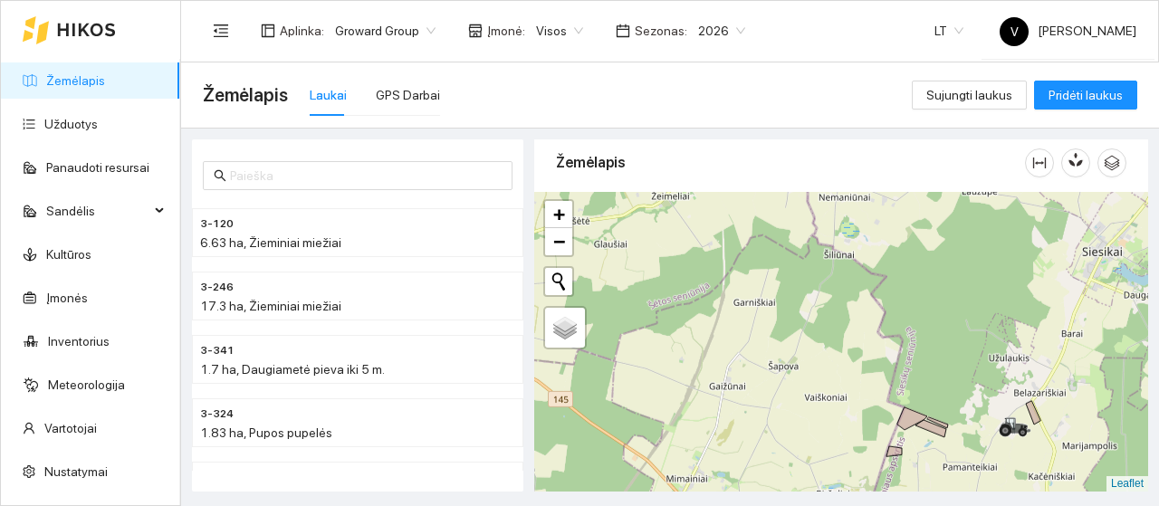
drag, startPoint x: 968, startPoint y: 308, endPoint x: 961, endPoint y: 424, distance: 116.9
click at [961, 424] on div at bounding box center [841, 342] width 614 height 300
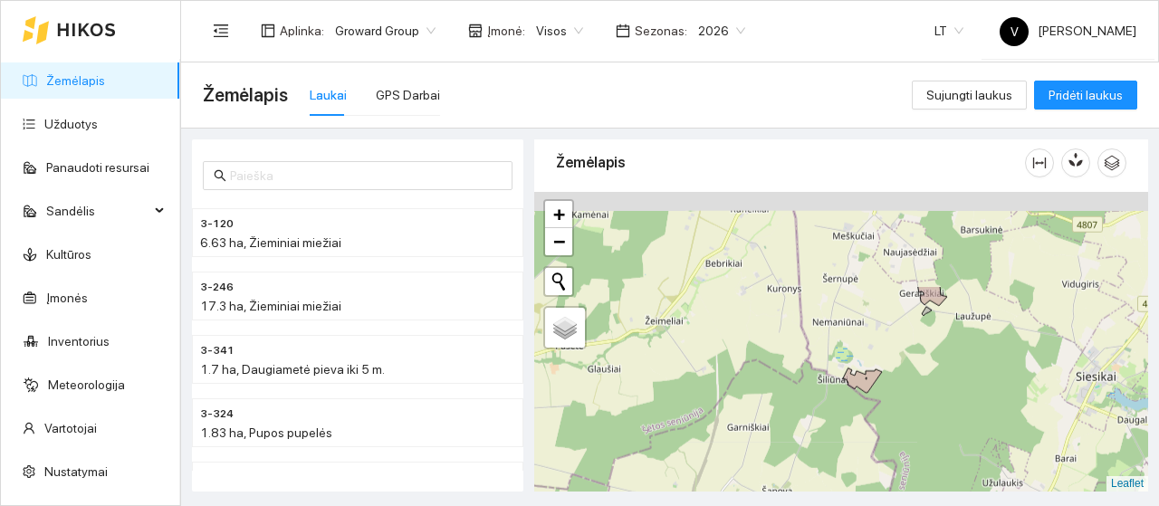
drag, startPoint x: 981, startPoint y: 403, endPoint x: 909, endPoint y: 415, distance: 73.5
click at [970, 463] on div at bounding box center [841, 342] width 614 height 300
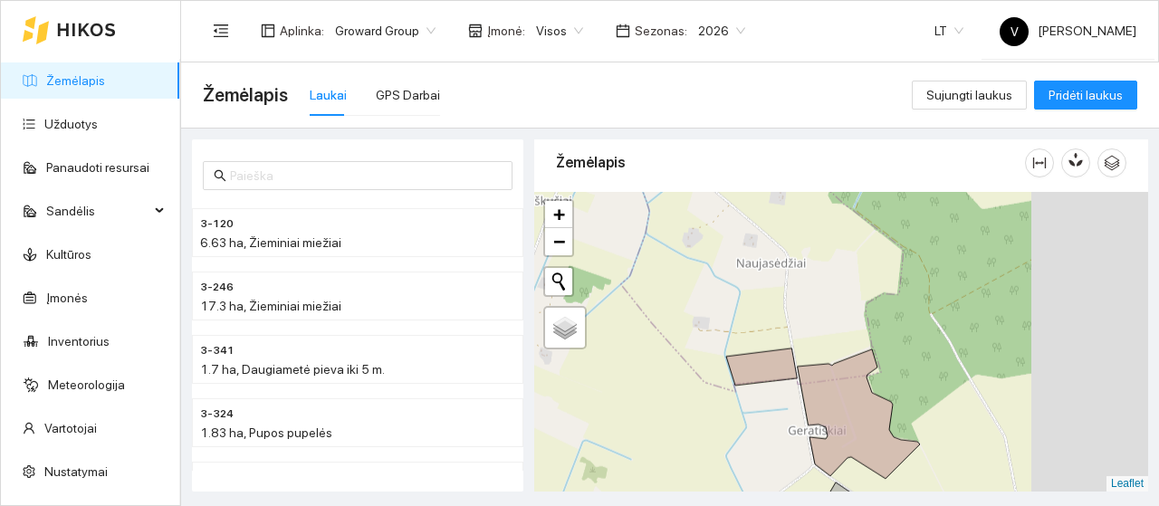
drag, startPoint x: 815, startPoint y: 399, endPoint x: 774, endPoint y: 408, distance: 41.7
click at [774, 408] on div at bounding box center [841, 342] width 614 height 300
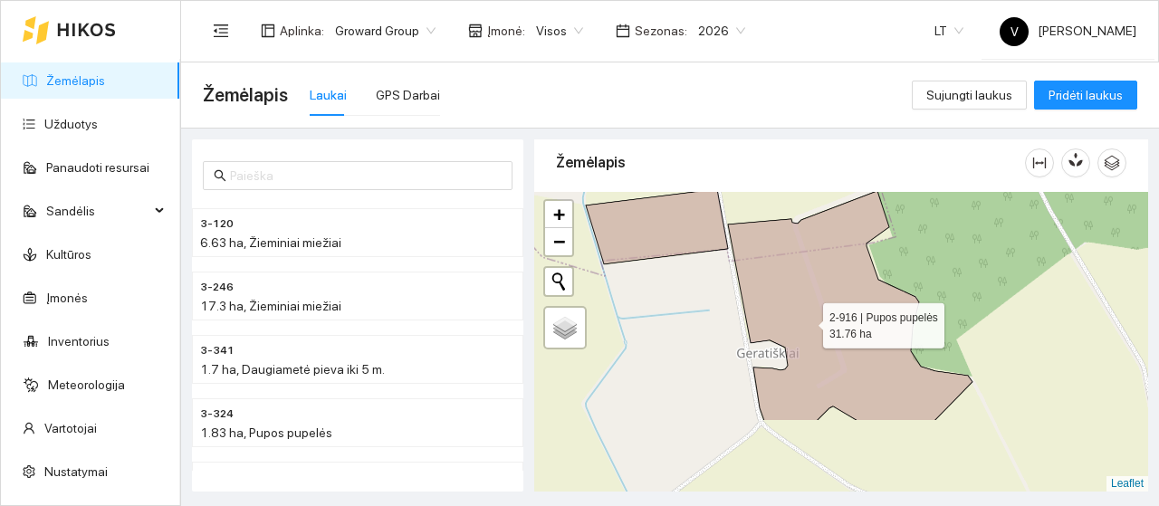
drag, startPoint x: 806, startPoint y: 390, endPoint x: 806, endPoint y: 321, distance: 68.8
click at [806, 321] on icon at bounding box center [850, 306] width 244 height 230
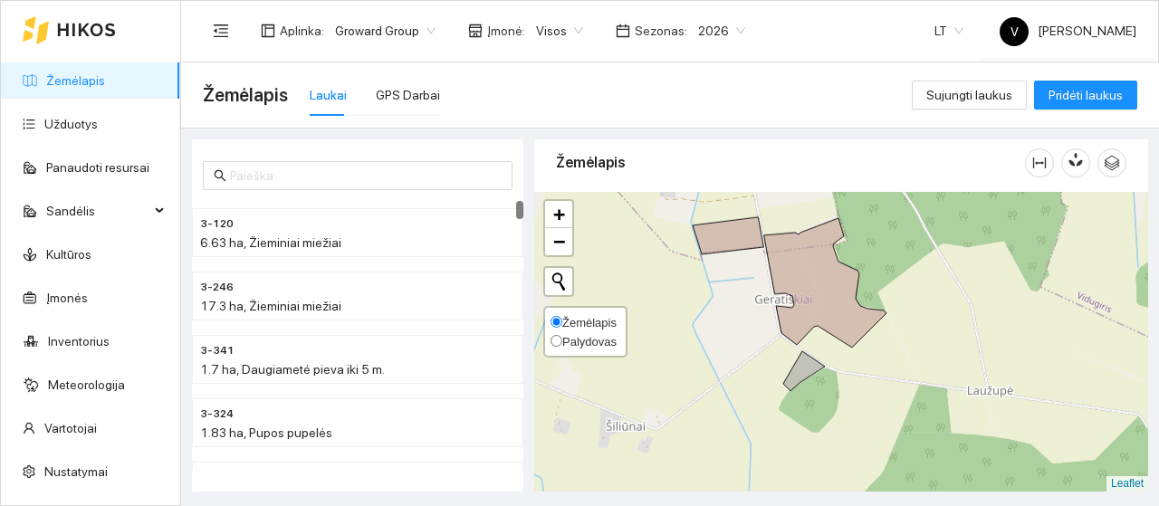
click at [559, 339] on input "Palydovas" at bounding box center [556, 341] width 12 height 12
radio input "true"
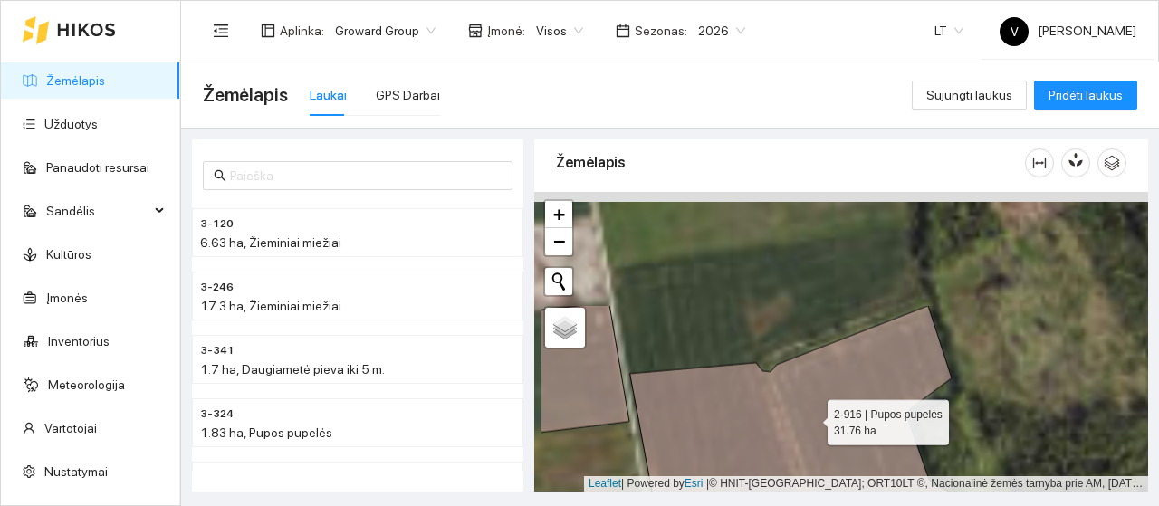
drag, startPoint x: 764, startPoint y: 314, endPoint x: 810, endPoint y: 415, distance: 111.4
click at [810, 415] on icon at bounding box center [837, 486] width 415 height 360
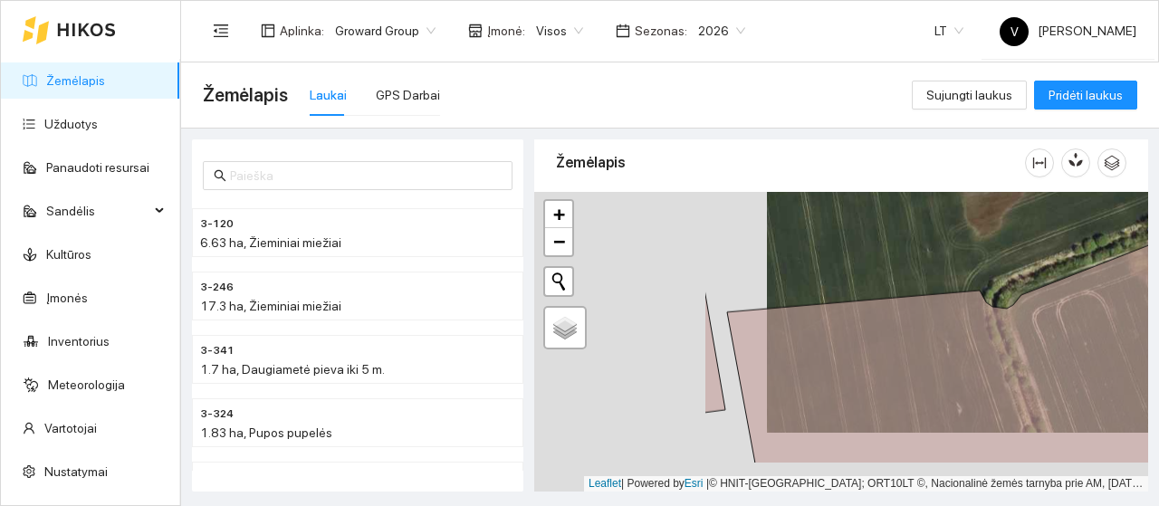
drag, startPoint x: 790, startPoint y: 308, endPoint x: 1023, endPoint y: 249, distance: 239.9
click at [1023, 249] on div at bounding box center [841, 342] width 614 height 300
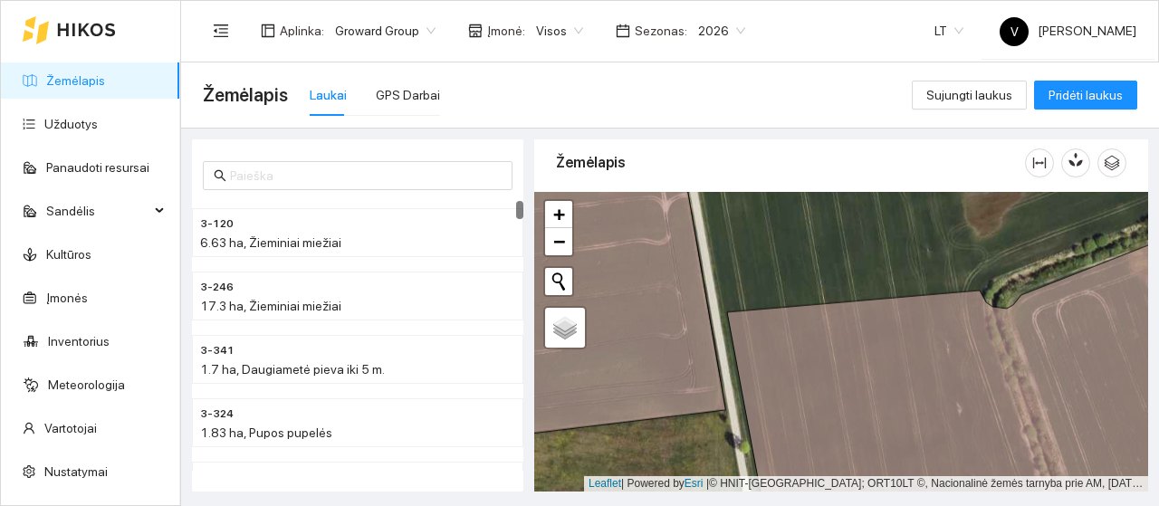
scroll to position [634, 0]
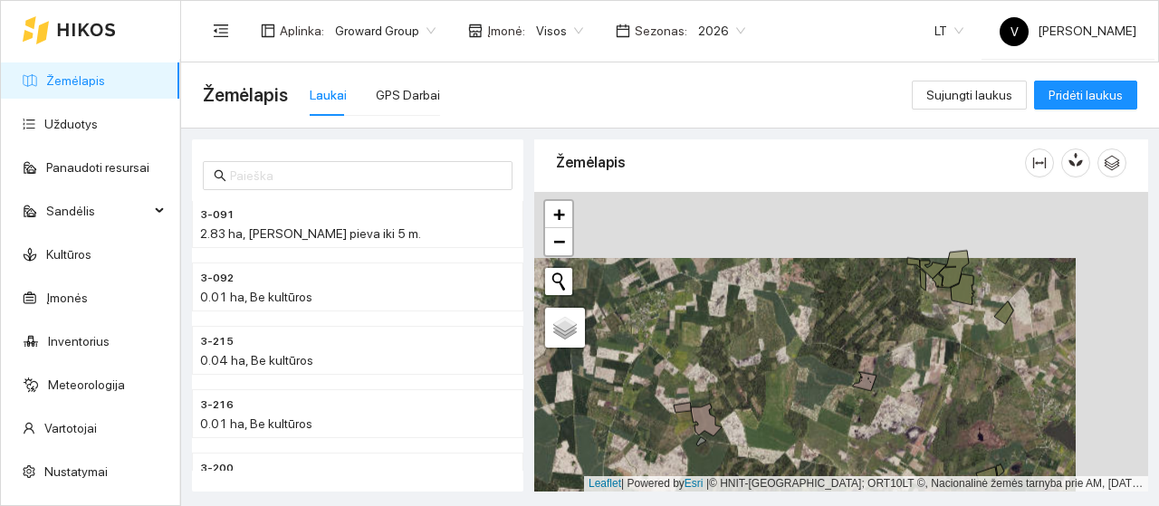
drag, startPoint x: 820, startPoint y: 322, endPoint x: 738, endPoint y: 409, distance: 119.7
click at [733, 409] on div at bounding box center [841, 342] width 614 height 300
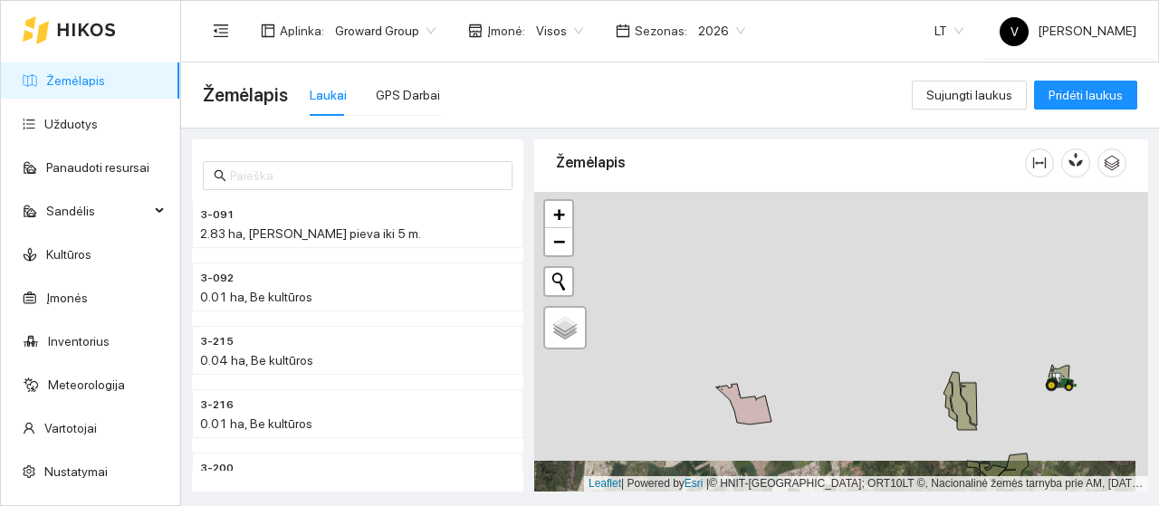
drag, startPoint x: 765, startPoint y: 315, endPoint x: 831, endPoint y: 470, distance: 168.3
click at [831, 470] on div at bounding box center [841, 342] width 614 height 300
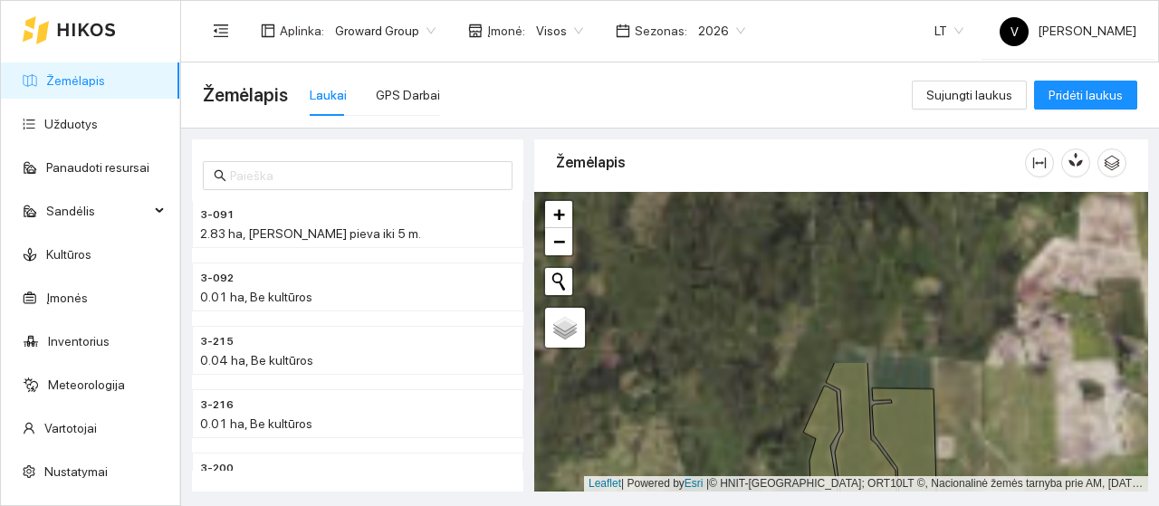
drag, startPoint x: 977, startPoint y: 413, endPoint x: 930, endPoint y: 492, distance: 92.1
click at [930, 492] on main "Žemėlapis Laukai GPS Darbai Sujungti laukus Pridėti laukus 3-091 2.83 ha, Daugi…" at bounding box center [670, 283] width 978 height 443
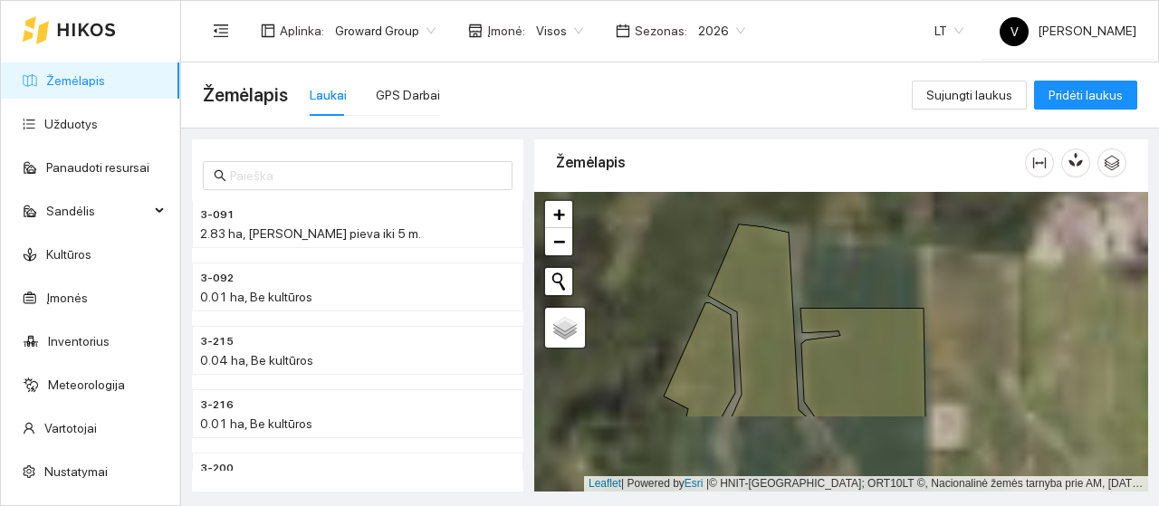
drag, startPoint x: 944, startPoint y: 308, endPoint x: 939, endPoint y: 289, distance: 19.5
click at [939, 289] on div at bounding box center [841, 342] width 614 height 300
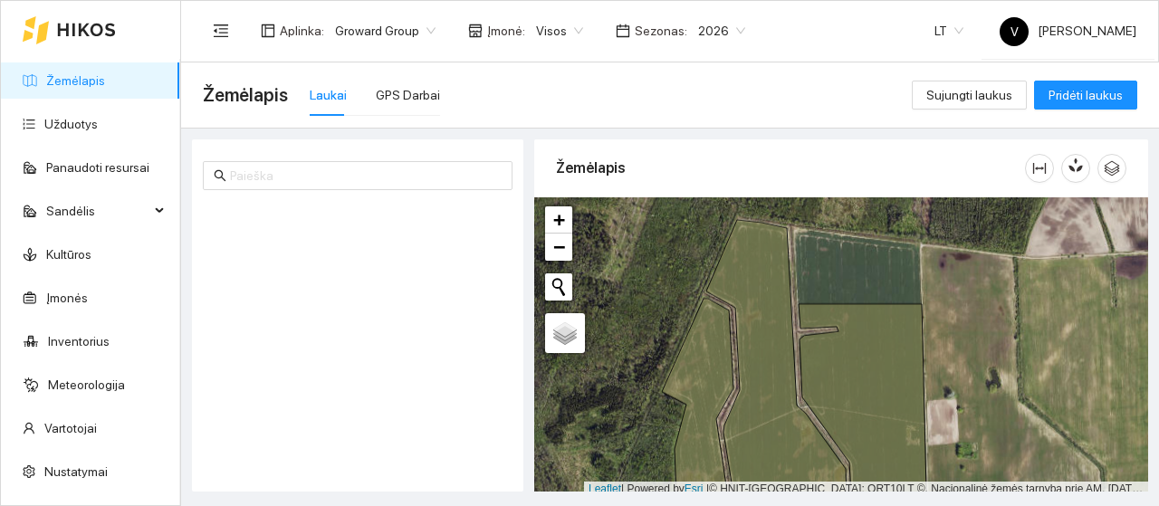
scroll to position [5, 0]
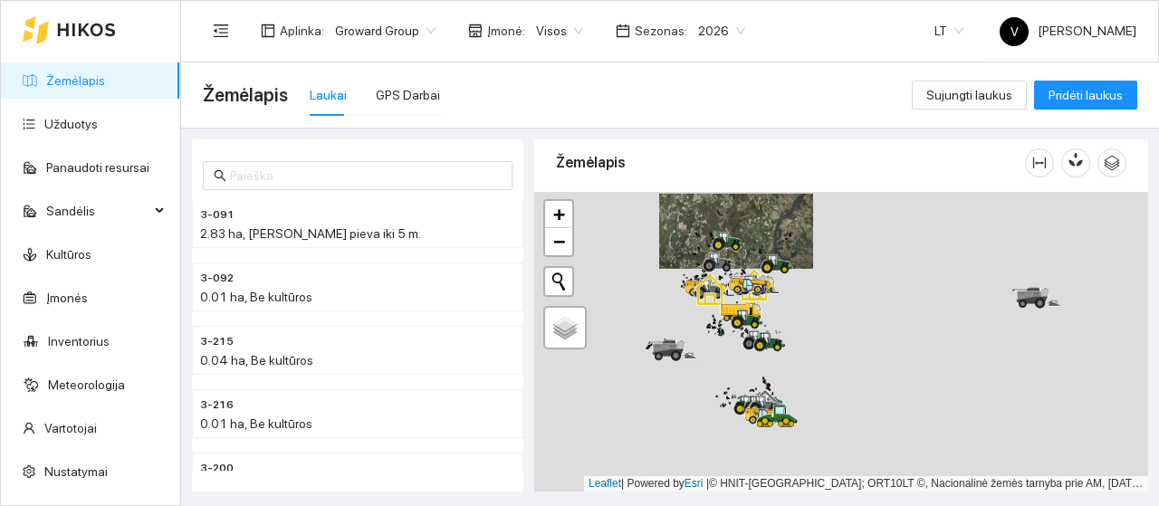
drag, startPoint x: 719, startPoint y: 378, endPoint x: 704, endPoint y: 264, distance: 115.0
click at [704, 264] on icon at bounding box center [709, 266] width 13 height 13
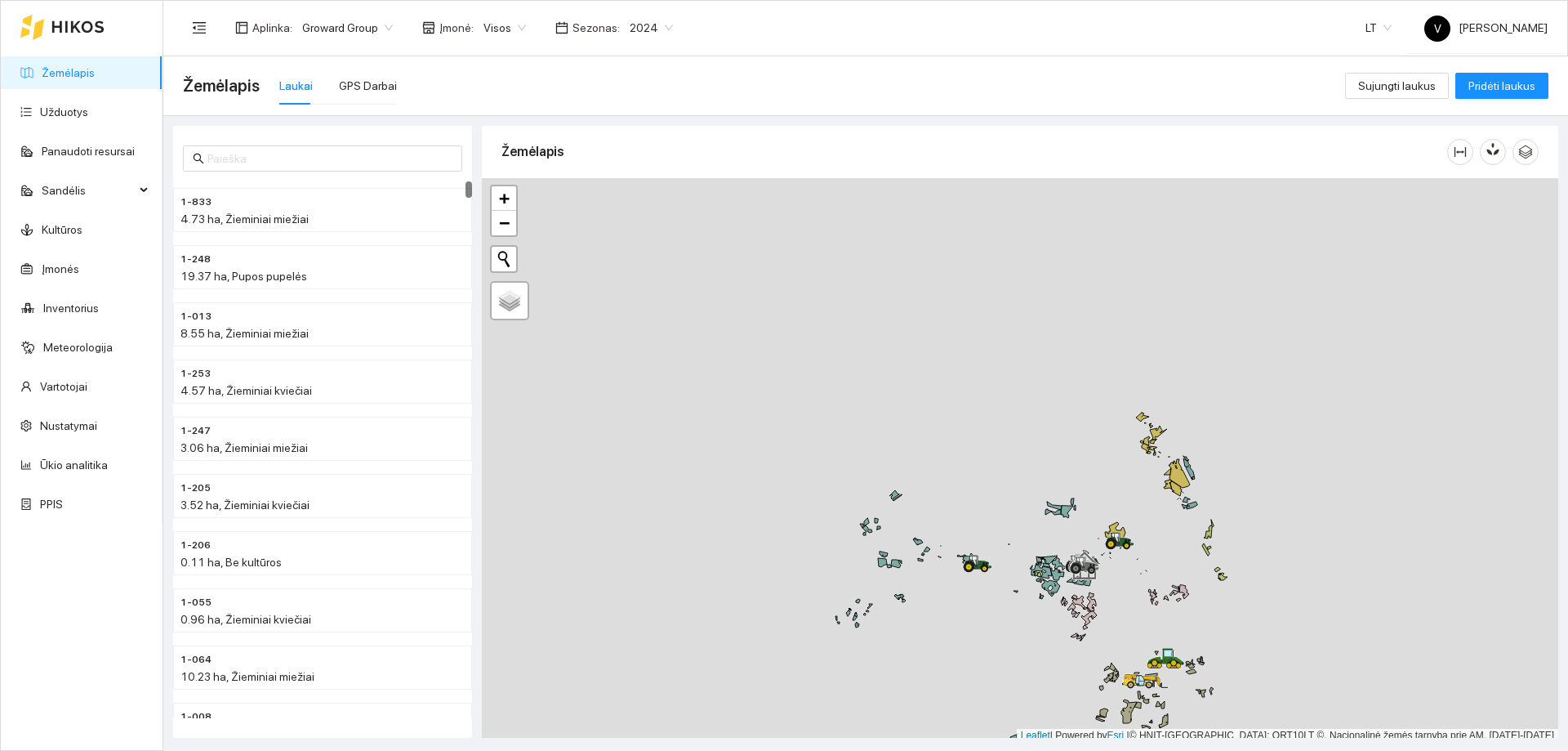
scroll to position [5, 0]
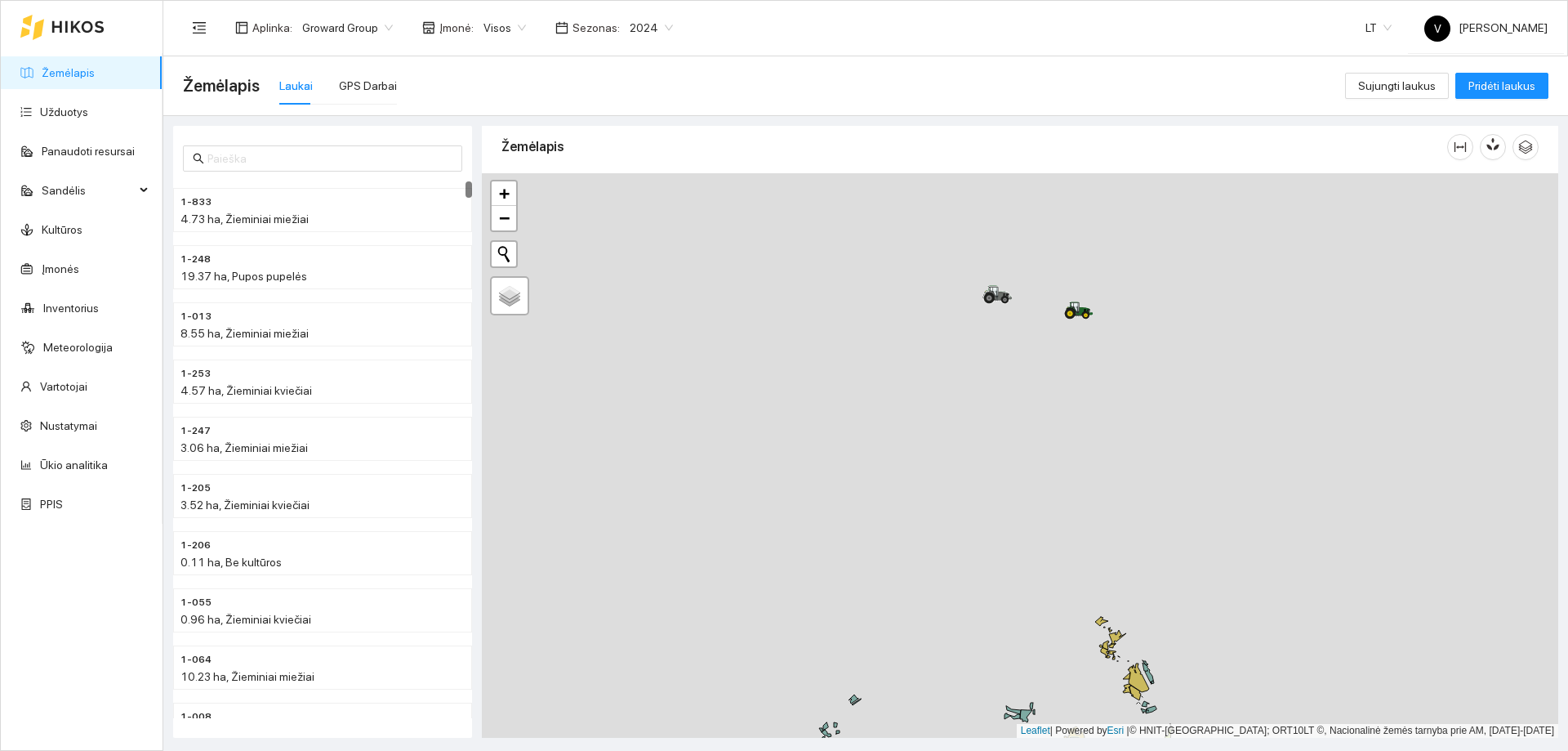
drag, startPoint x: 1063, startPoint y: 447, endPoint x: 1022, endPoint y: 656, distance: 213.0
click at [1022, 656] on div at bounding box center [1019, 455] width 1076 height 564
click at [645, 20] on span "2024" at bounding box center [651, 27] width 43 height 24
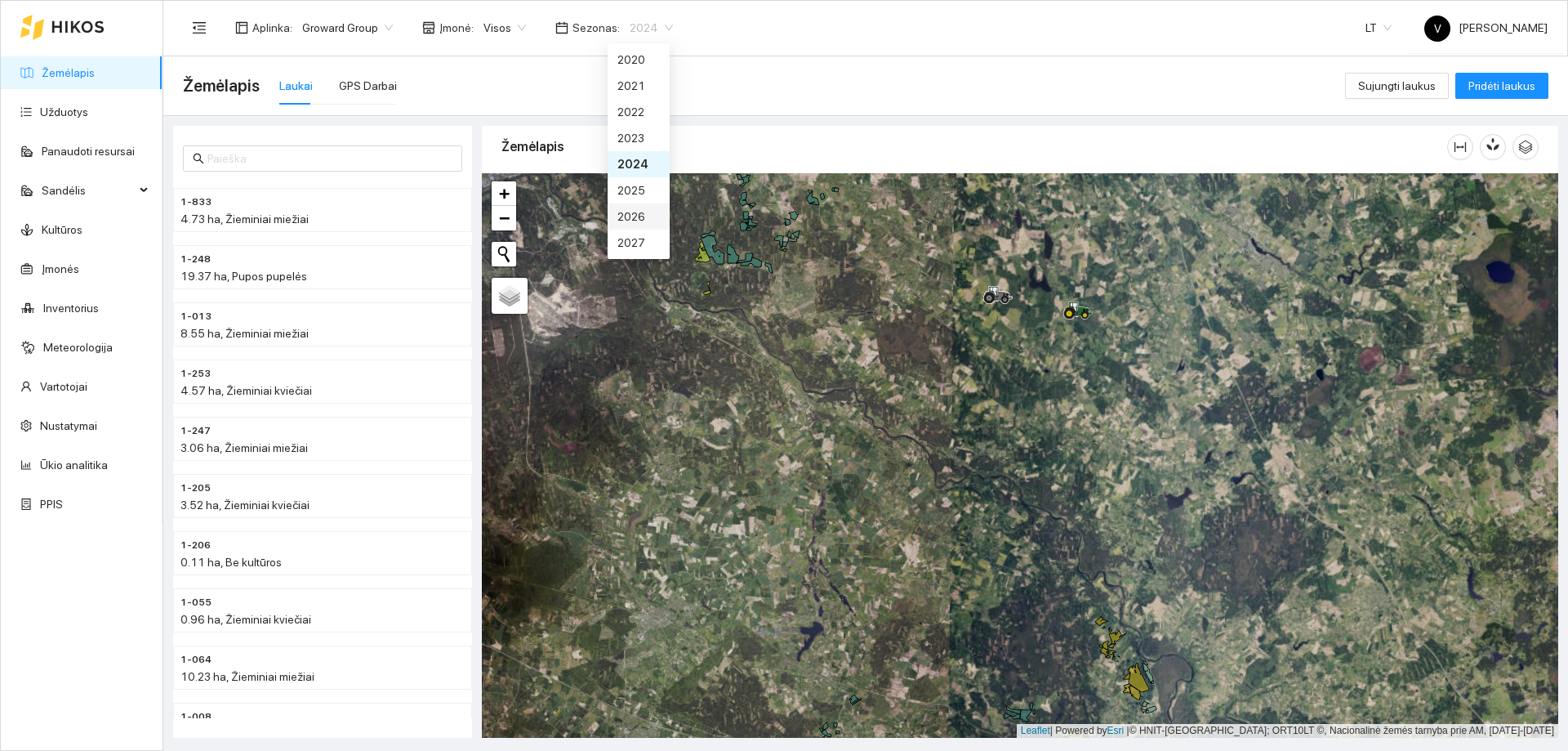
click at [629, 216] on div "2026" at bounding box center [638, 217] width 42 height 18
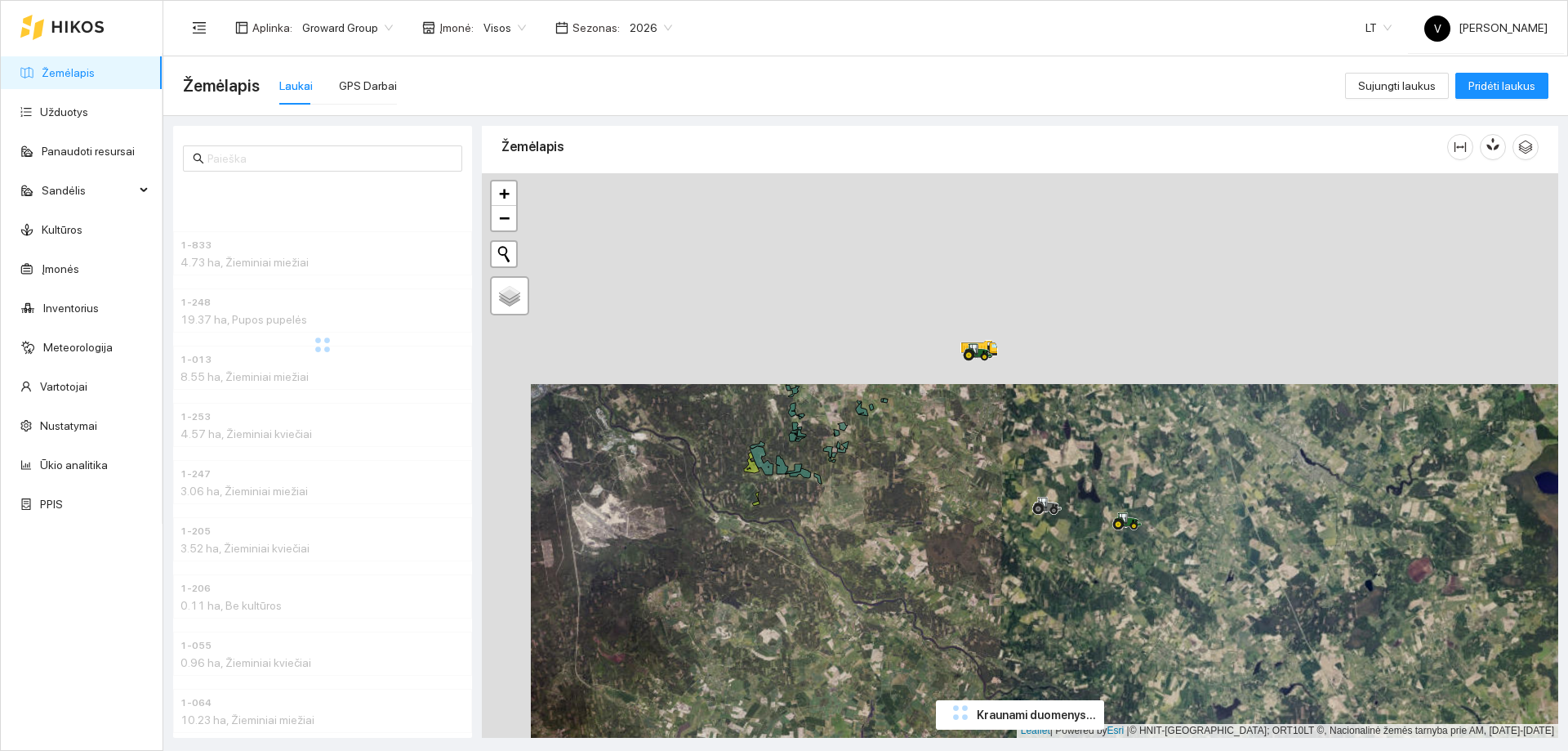
drag, startPoint x: 945, startPoint y: 285, endPoint x: 994, endPoint y: 489, distance: 209.8
click at [994, 489] on div at bounding box center [1019, 455] width 1076 height 564
drag, startPoint x: 1019, startPoint y: 551, endPoint x: 1029, endPoint y: 573, distance: 24.2
click at [1029, 573] on div at bounding box center [1019, 455] width 1076 height 564
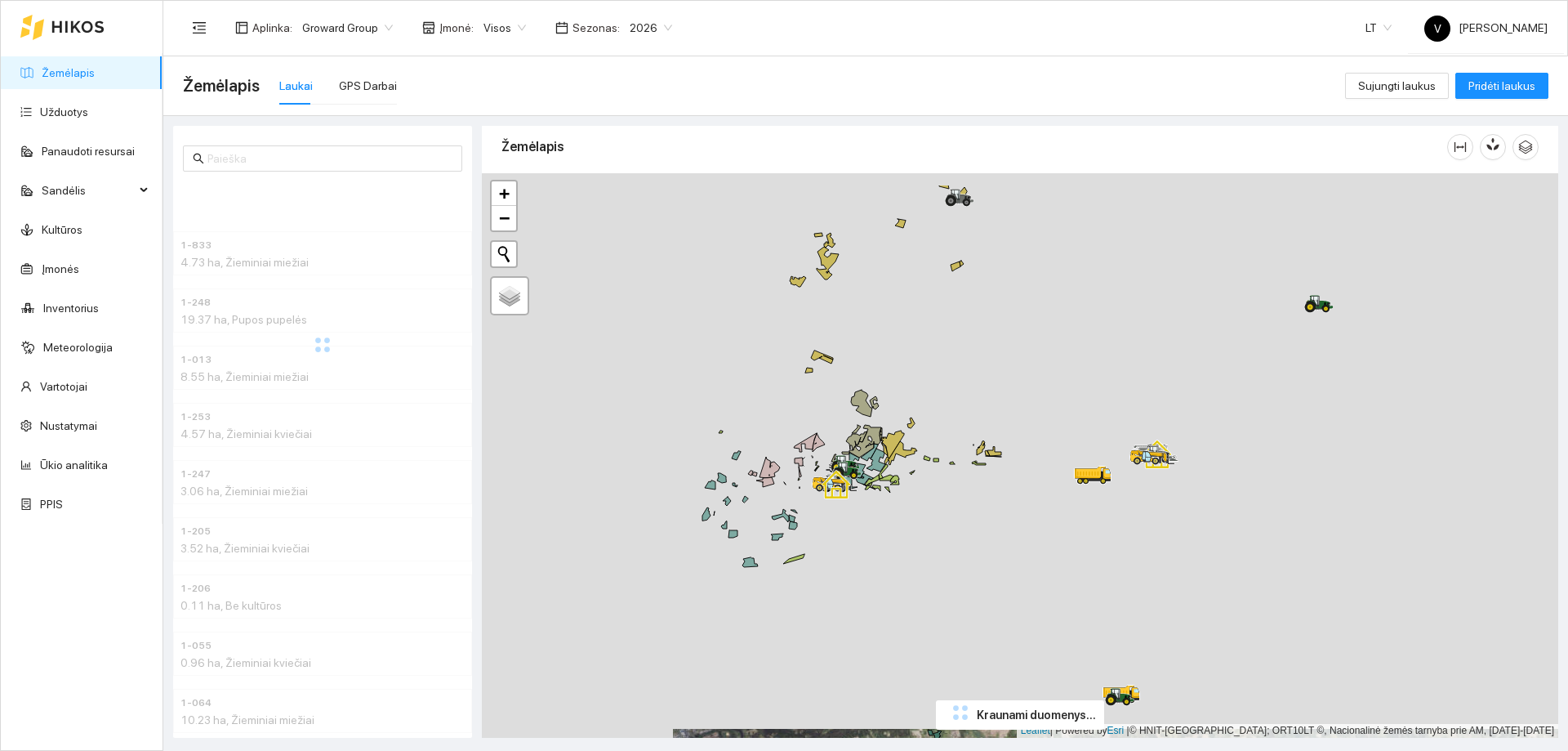
drag, startPoint x: 971, startPoint y: 461, endPoint x: 971, endPoint y: 529, distance: 68.0
click at [971, 529] on div at bounding box center [1019, 455] width 1076 height 564
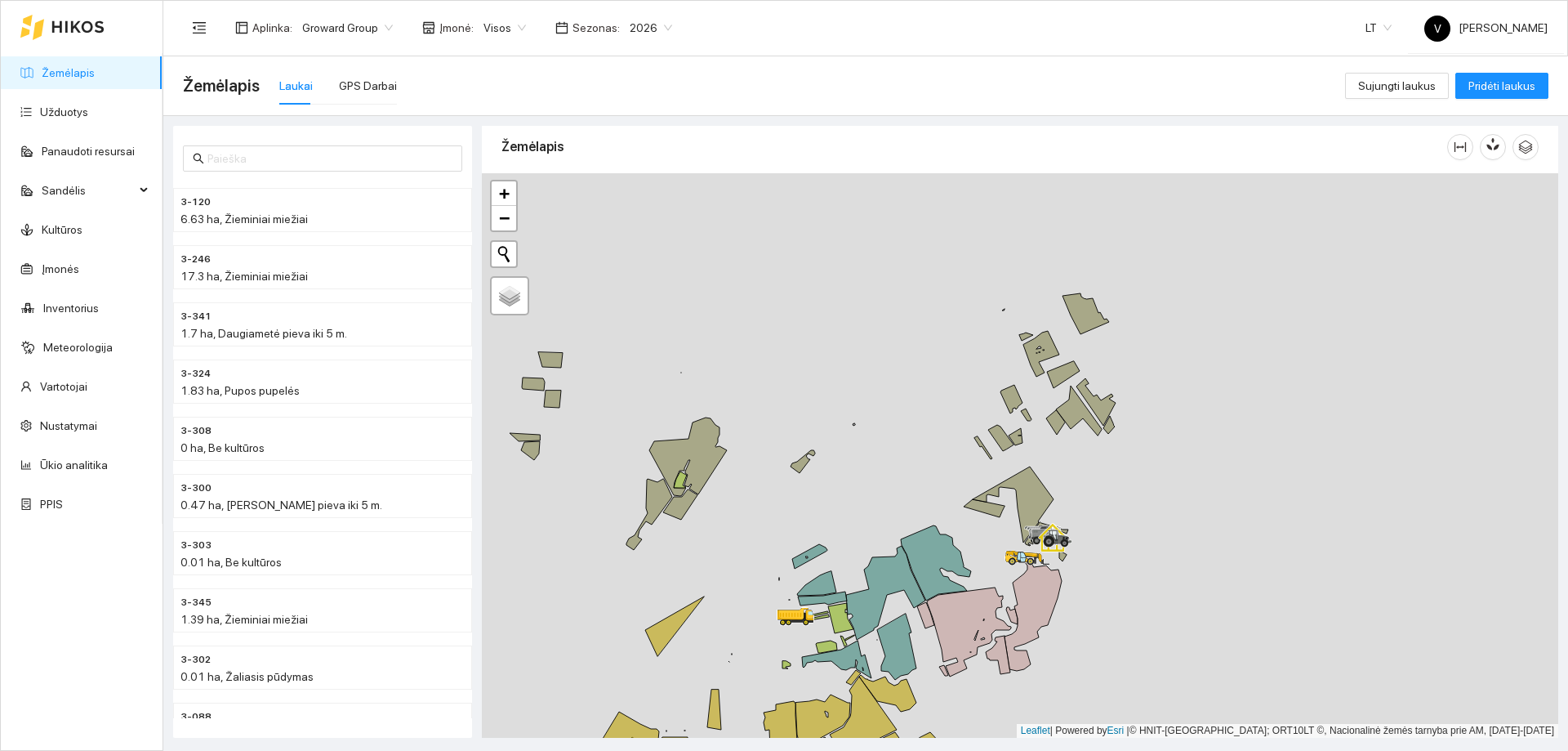
drag, startPoint x: 1091, startPoint y: 245, endPoint x: 1122, endPoint y: 329, distance: 89.5
click at [1122, 329] on div at bounding box center [1019, 455] width 1076 height 564
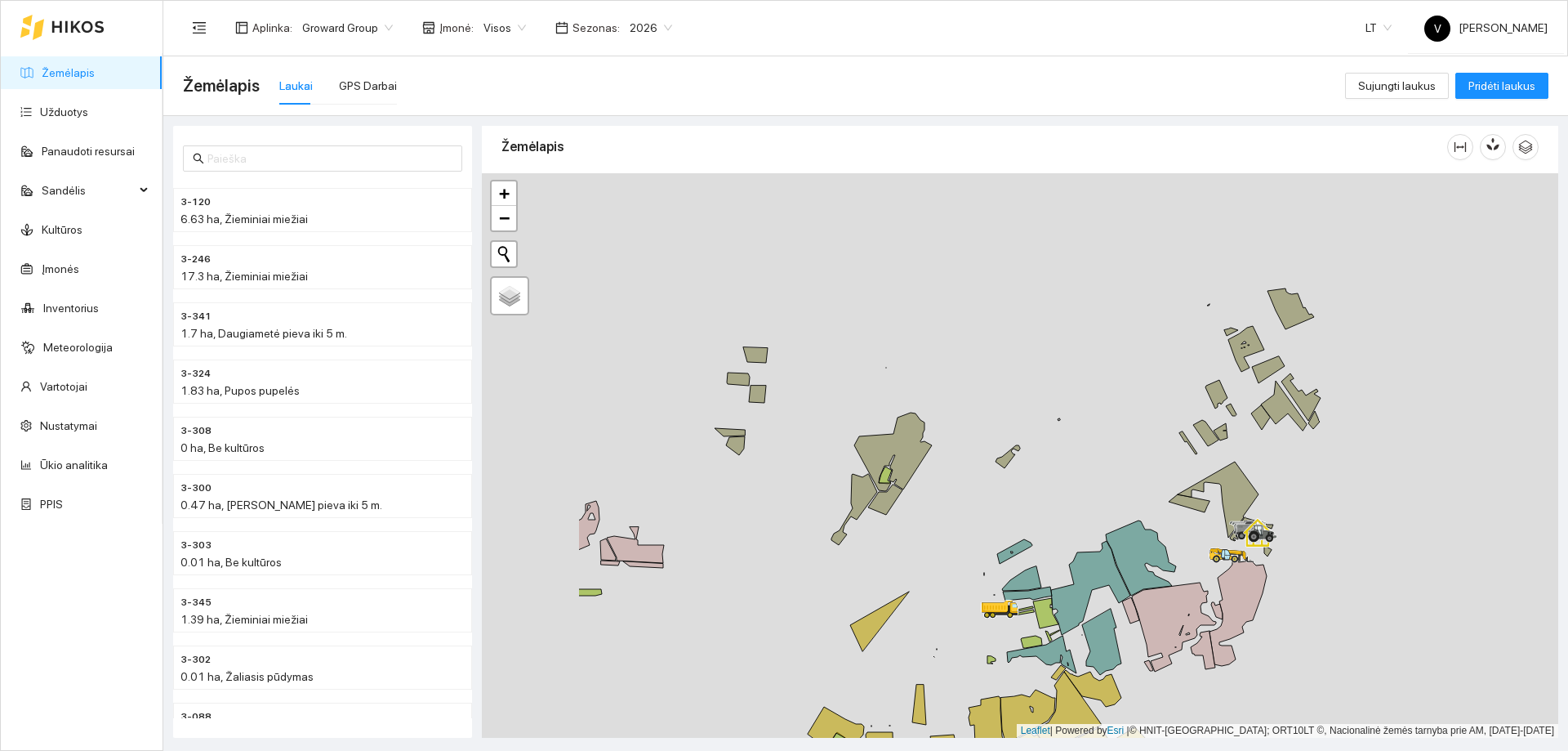
drag, startPoint x: 776, startPoint y: 460, endPoint x: 918, endPoint y: 460, distance: 142.0
click at [918, 460] on icon at bounding box center [893, 451] width 78 height 79
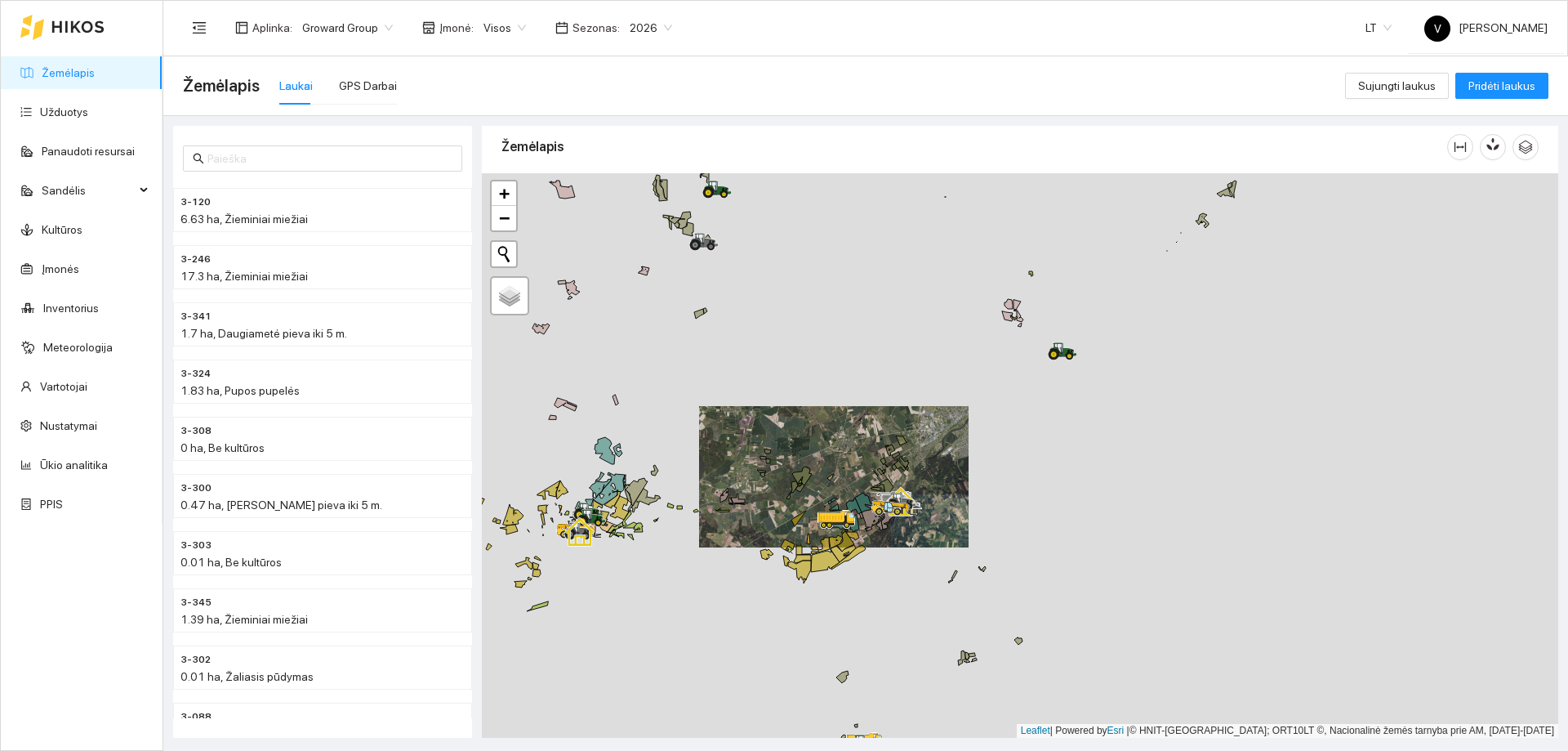
drag, startPoint x: 628, startPoint y: 433, endPoint x: 692, endPoint y: 497, distance: 90.5
click at [659, 476] on icon at bounding box center [654, 470] width 7 height 11
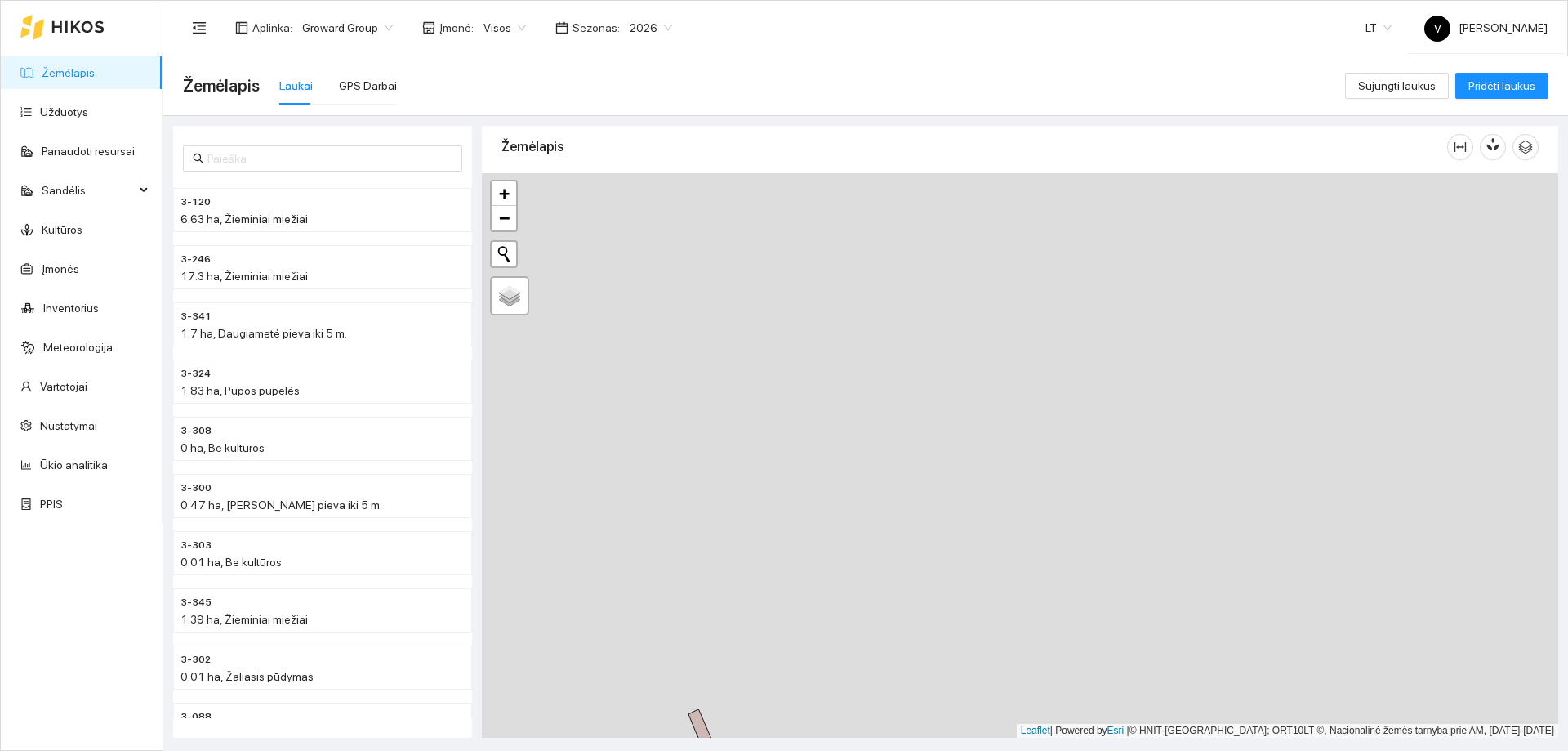
drag, startPoint x: 770, startPoint y: 331, endPoint x: 878, endPoint y: 575, distance: 266.8
click at [878, 575] on div at bounding box center [1019, 455] width 1076 height 564
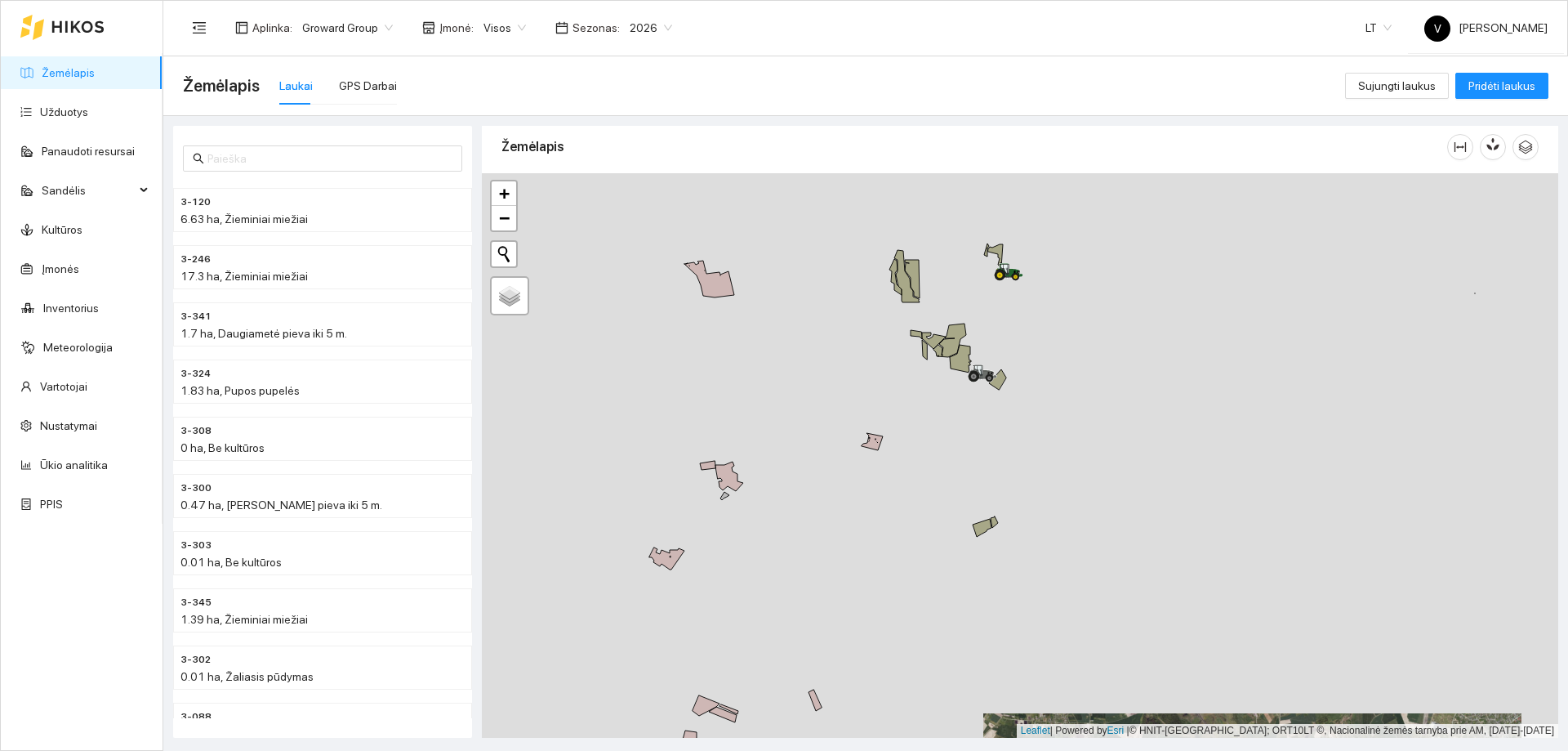
drag, startPoint x: 1108, startPoint y: 481, endPoint x: 1111, endPoint y: 505, distance: 24.2
click at [1111, 505] on div at bounding box center [1019, 455] width 1076 height 564
